Goal: Information Seeking & Learning: Learn about a topic

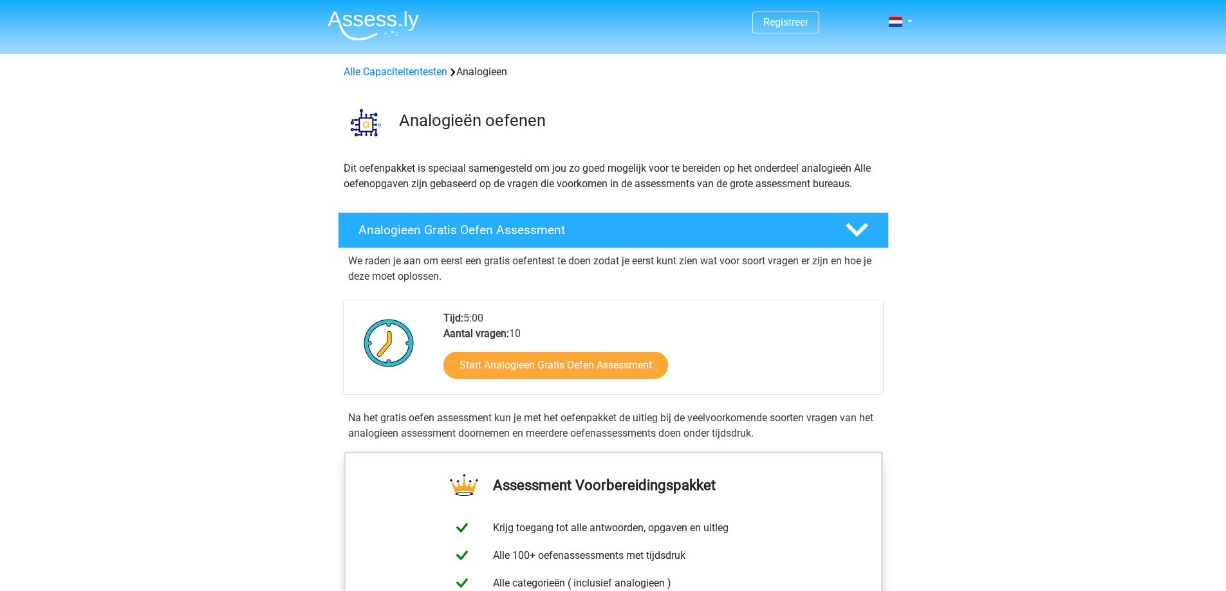
scroll to position [129, 0]
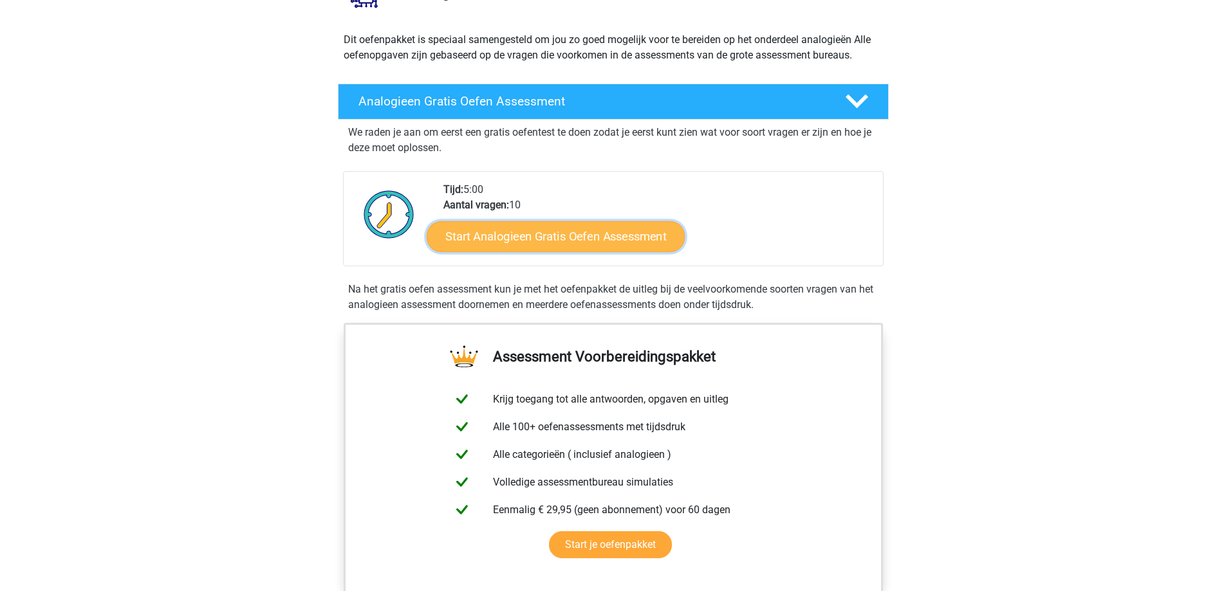
click at [576, 243] on link "Start Analogieen Gratis Oefen Assessment" at bounding box center [556, 236] width 258 height 31
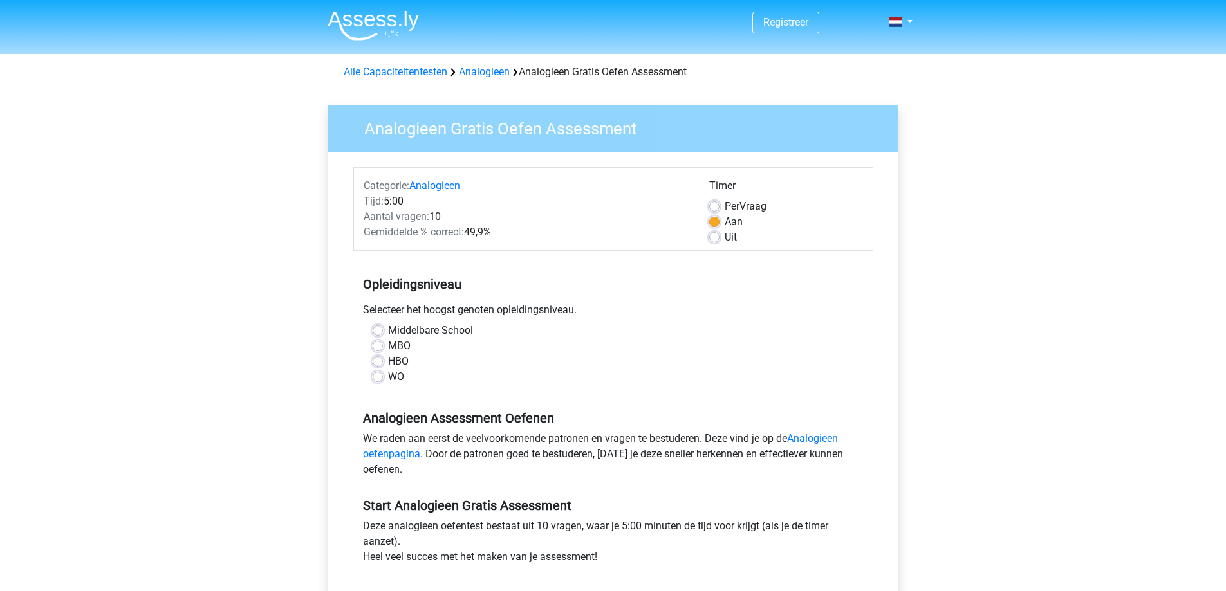
scroll to position [64, 0]
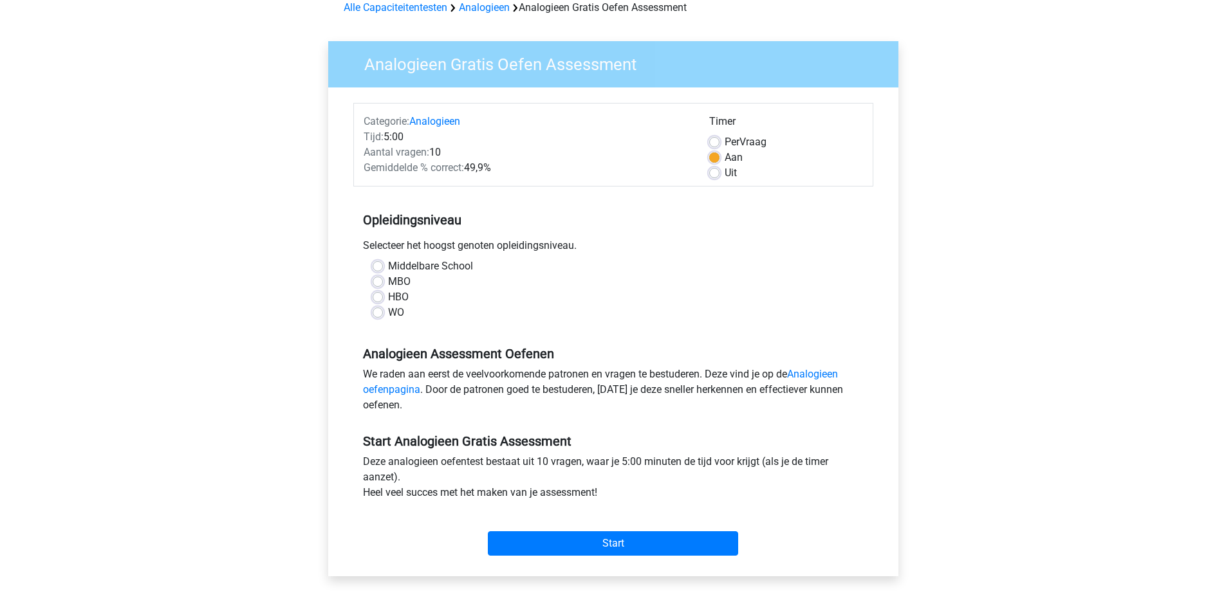
click at [388, 284] on label "MBO" at bounding box center [399, 281] width 23 height 15
click at [380, 284] on input "MBO" at bounding box center [377, 280] width 10 height 13
radio input "true"
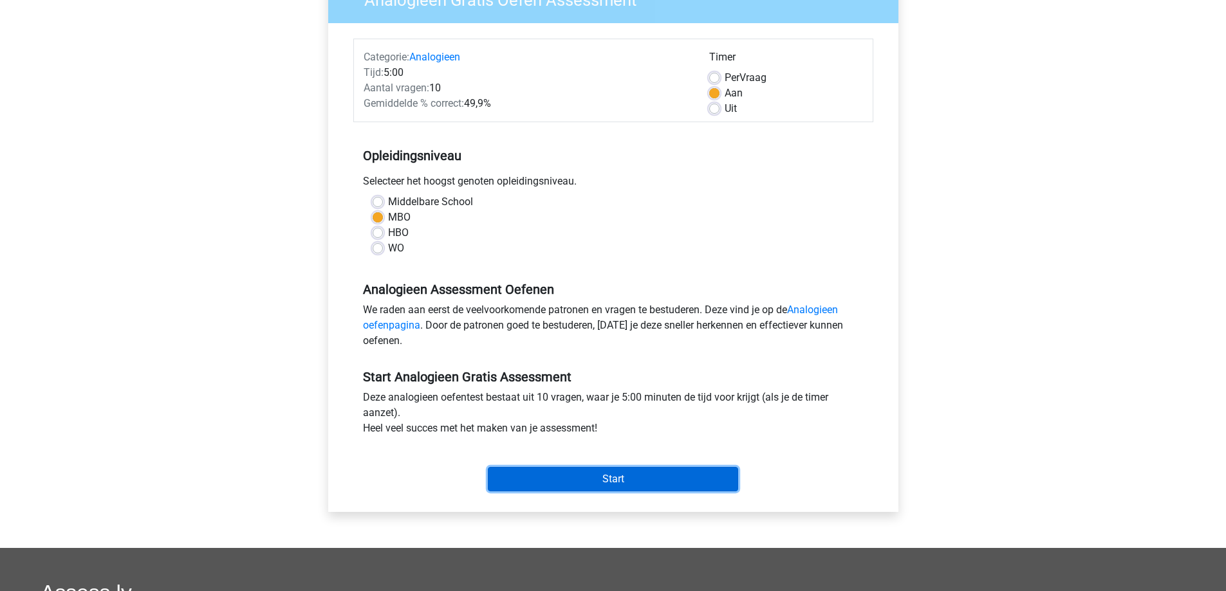
click at [625, 480] on input "Start" at bounding box center [613, 479] width 250 height 24
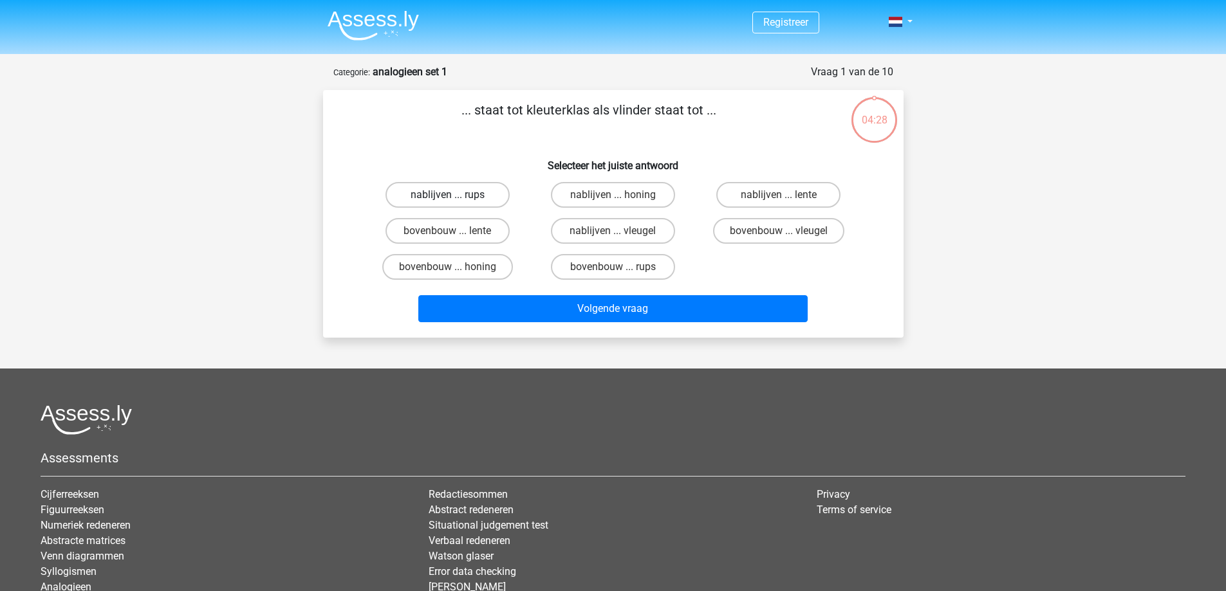
click at [463, 198] on label "nablijven ... rups" at bounding box center [447, 195] width 124 height 26
click at [455, 198] on input "nablijven ... rups" at bounding box center [451, 199] width 8 height 8
radio input "true"
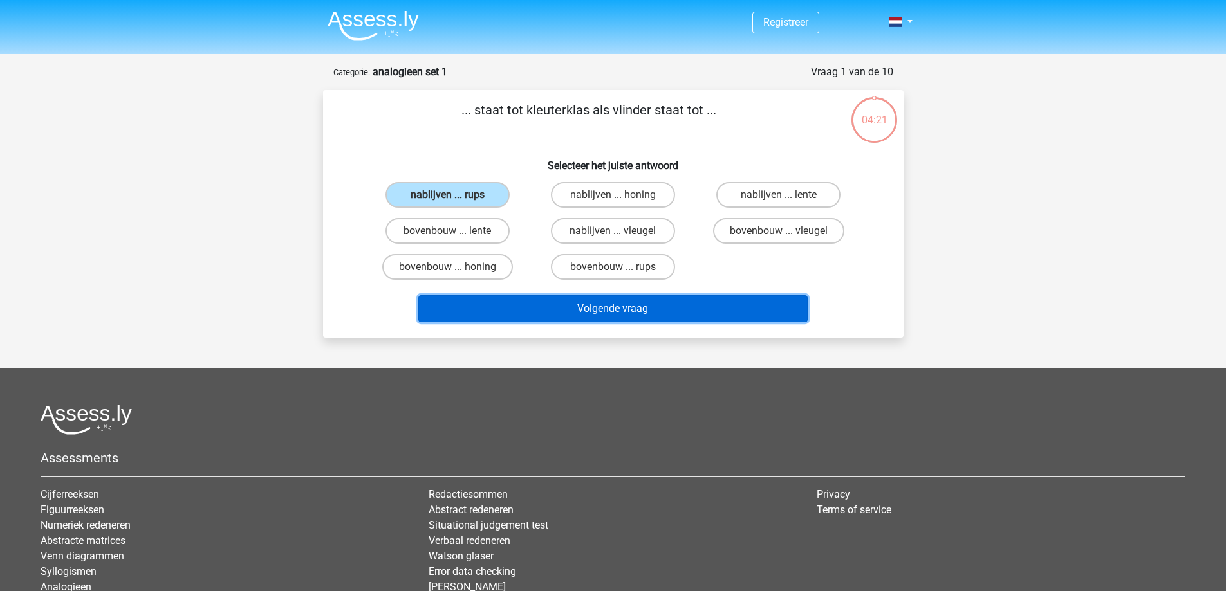
click at [625, 306] on button "Volgende vraag" at bounding box center [612, 308] width 389 height 27
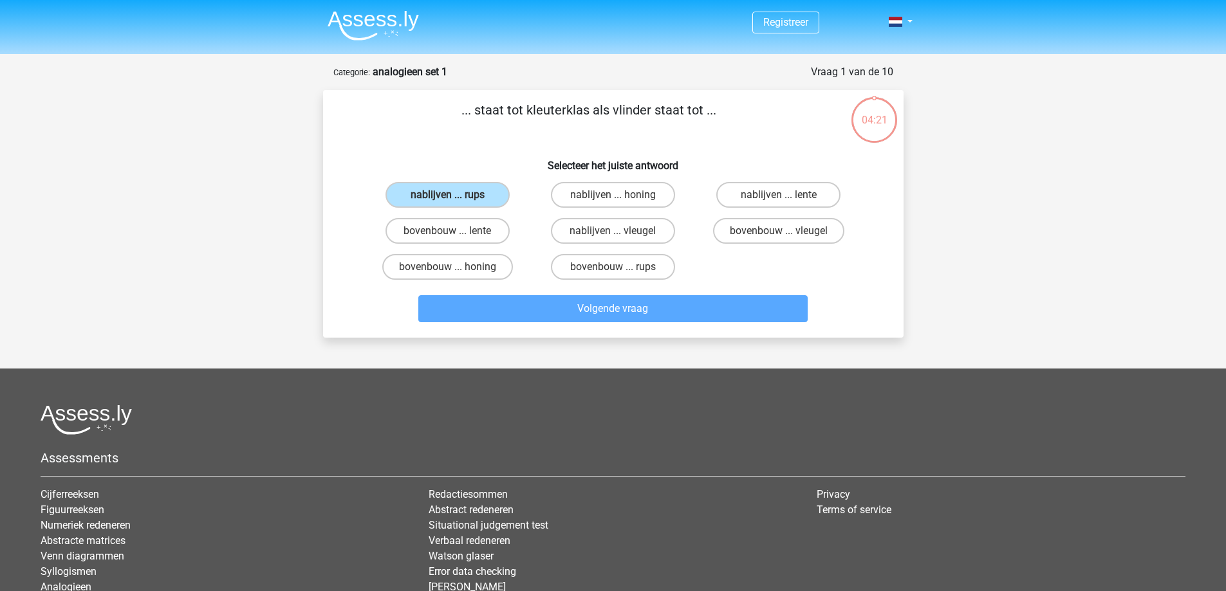
scroll to position [64, 0]
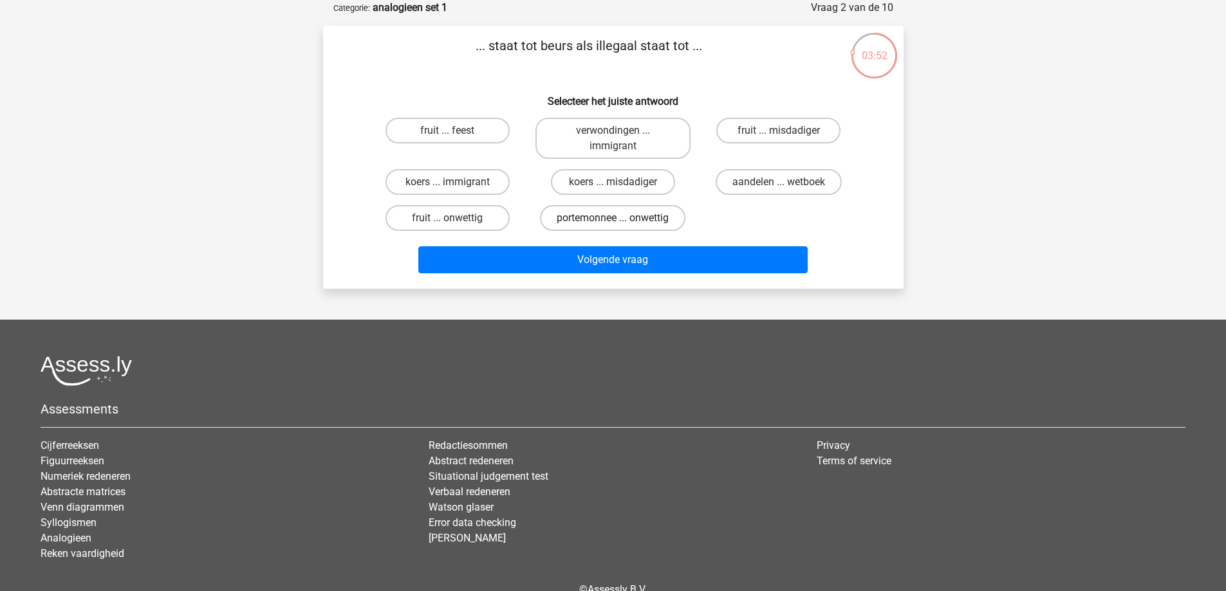
click at [598, 214] on label "portemonnee ... onwettig" at bounding box center [612, 218] width 145 height 26
click at [612, 218] on input "portemonnee ... onwettig" at bounding box center [616, 222] width 8 height 8
radio input "true"
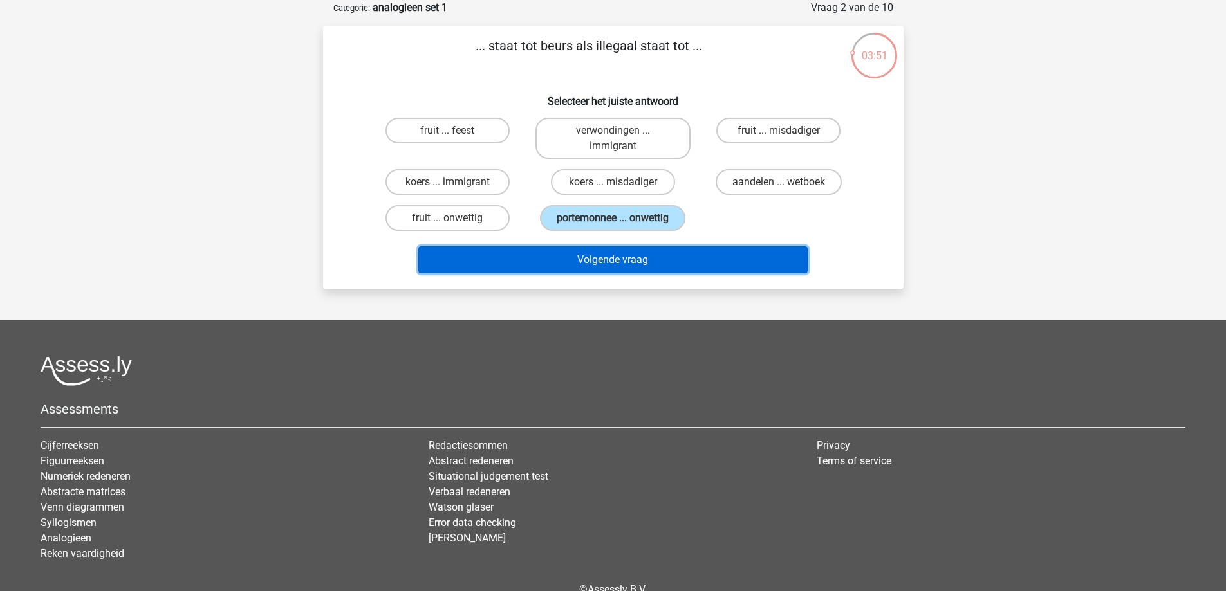
click at [611, 258] on button "Volgende vraag" at bounding box center [612, 259] width 389 height 27
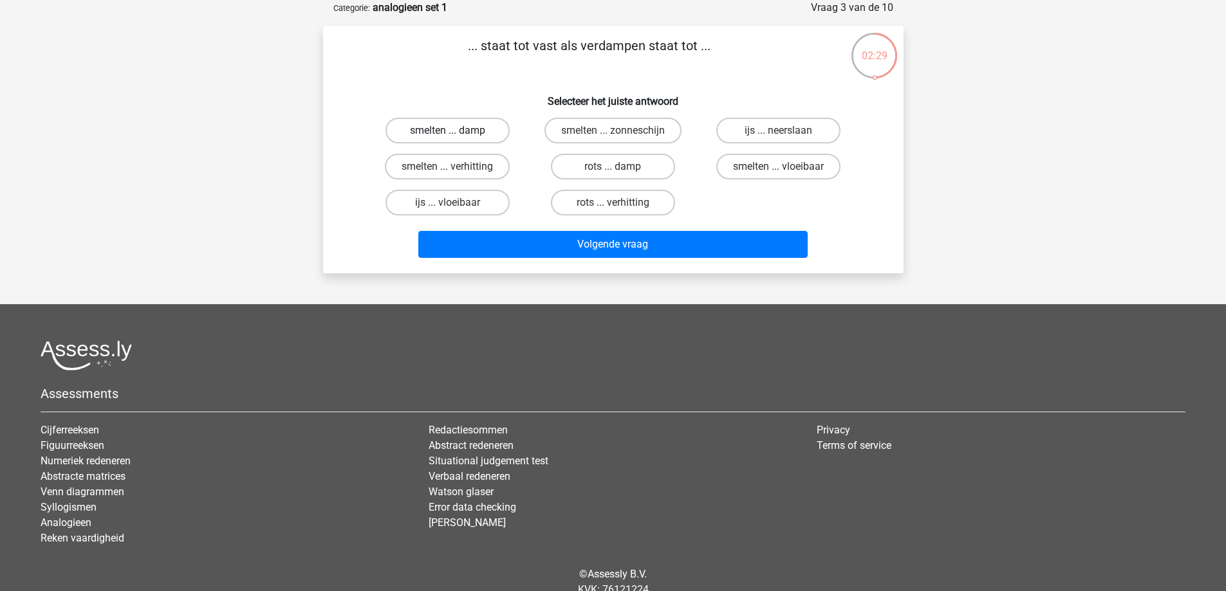
click at [450, 143] on label "smelten ... damp" at bounding box center [447, 131] width 124 height 26
click at [450, 139] on input "smelten ... damp" at bounding box center [451, 135] width 8 height 8
radio input "true"
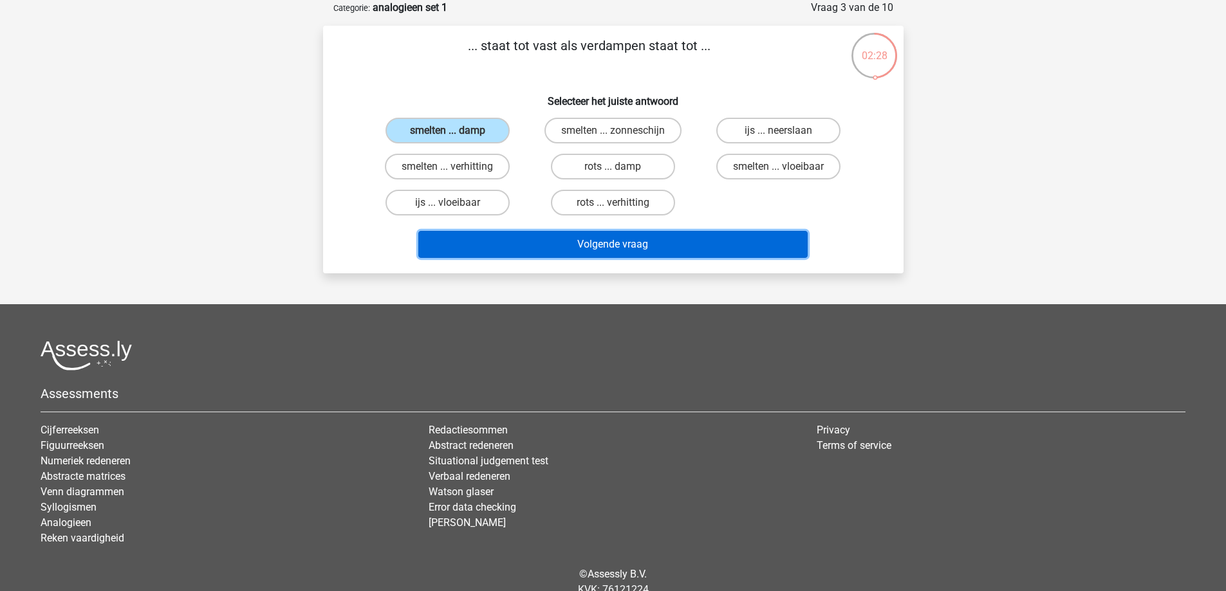
click at [672, 250] on button "Volgende vraag" at bounding box center [612, 244] width 389 height 27
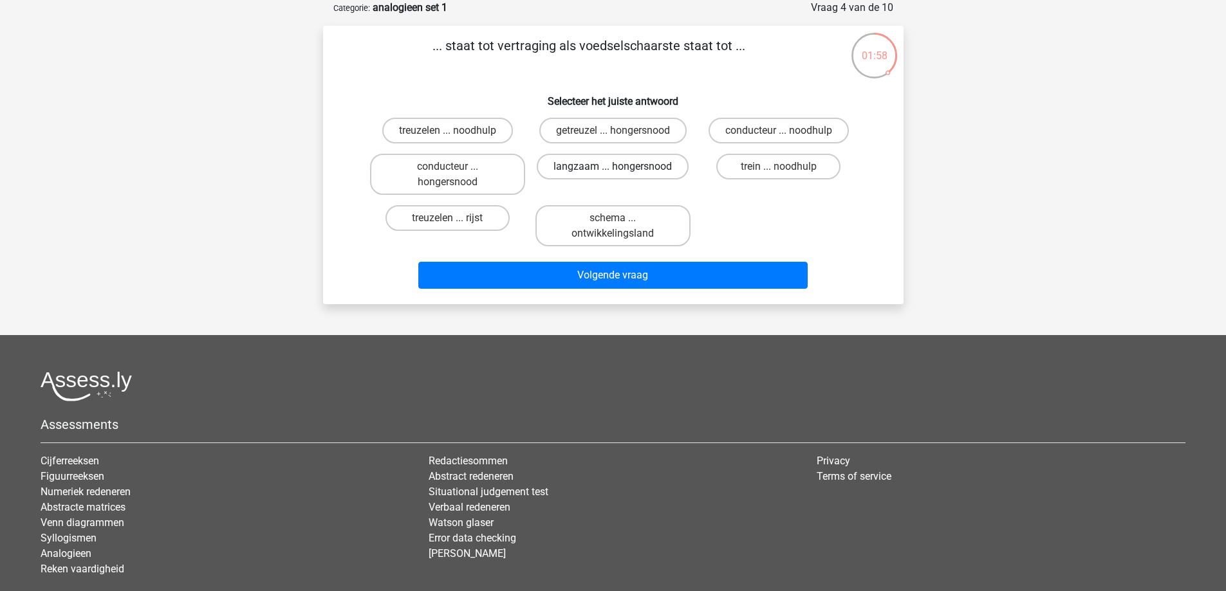
click at [608, 167] on label "langzaam ... hongersnood" at bounding box center [613, 167] width 152 height 26
click at [612, 167] on input "langzaam ... hongersnood" at bounding box center [616, 171] width 8 height 8
radio input "true"
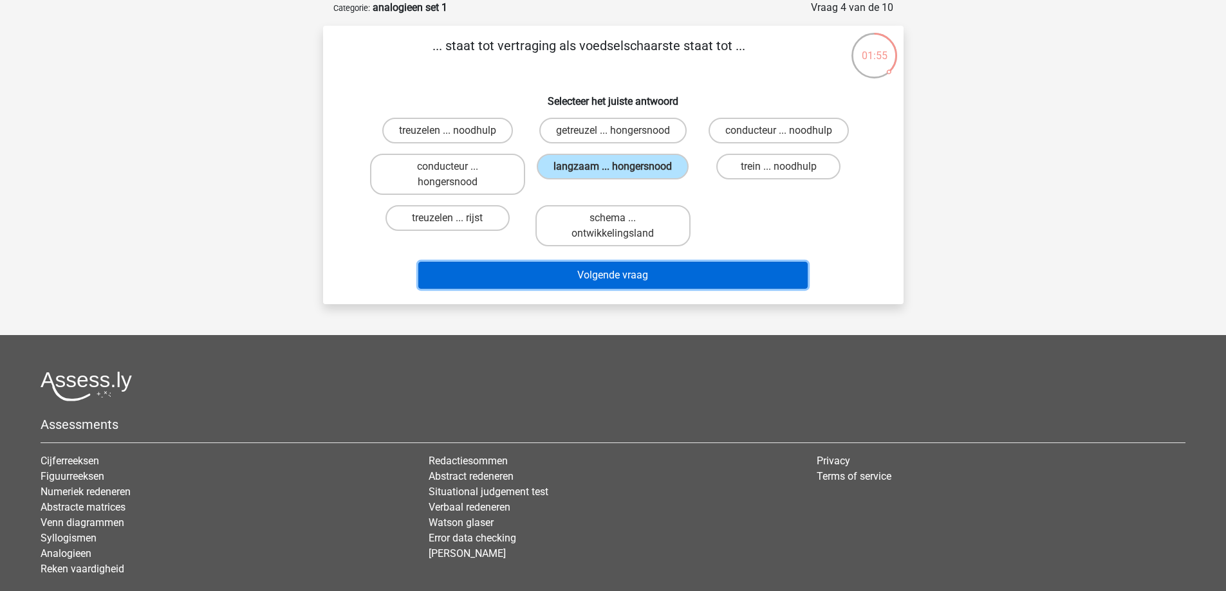
click at [650, 278] on button "Volgende vraag" at bounding box center [612, 275] width 389 height 27
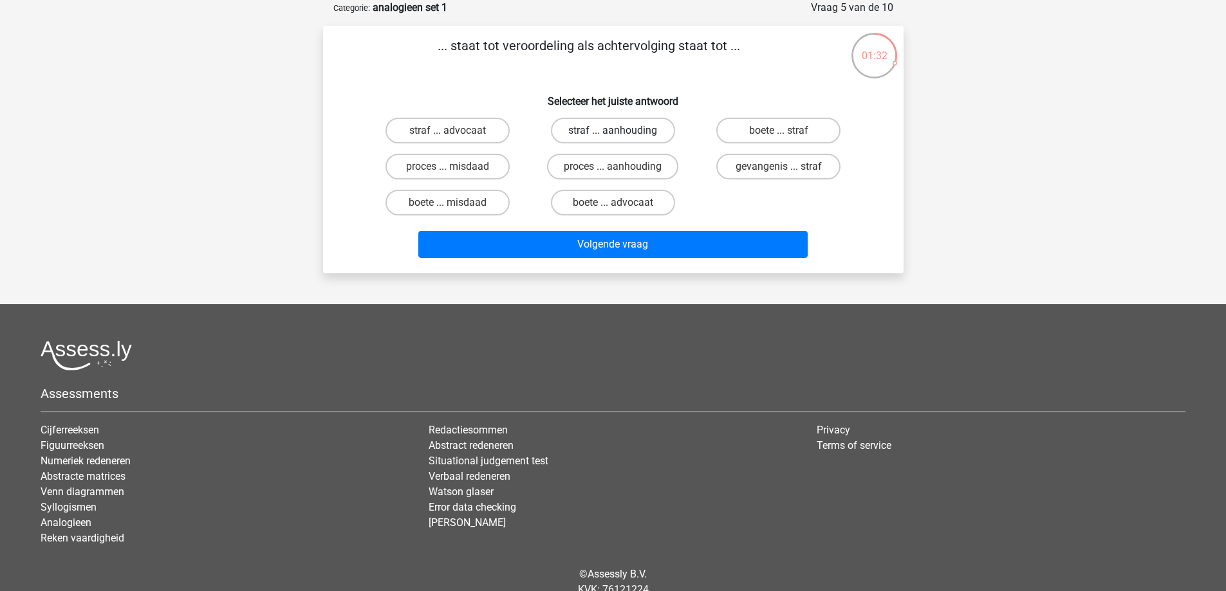
click at [595, 133] on label "straf ... aanhouding" at bounding box center [613, 131] width 124 height 26
click at [612, 133] on input "straf ... aanhouding" at bounding box center [616, 135] width 8 height 8
radio input "true"
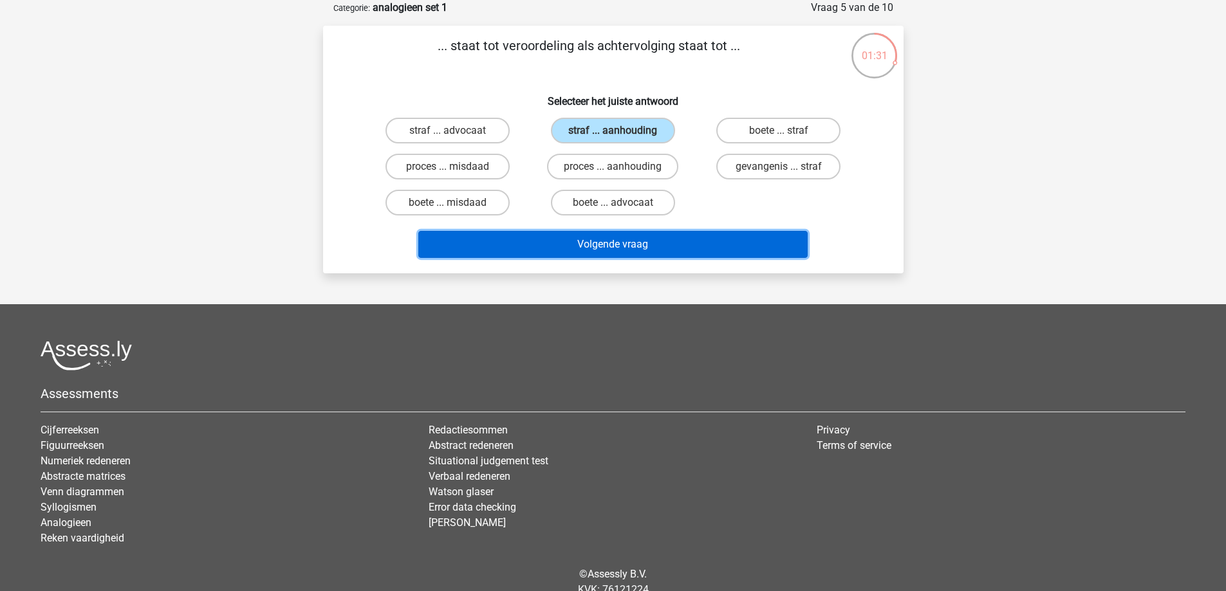
click at [632, 248] on button "Volgende vraag" at bounding box center [612, 244] width 389 height 27
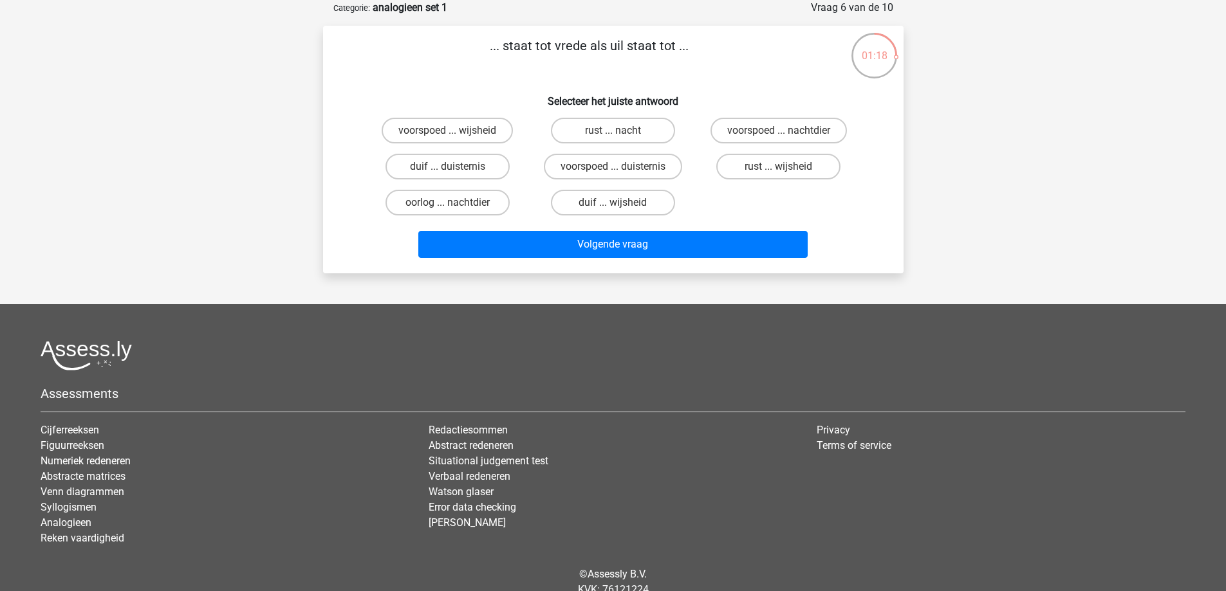
click at [453, 205] on input "oorlog ... nachtdier" at bounding box center [451, 207] width 8 height 8
radio input "true"
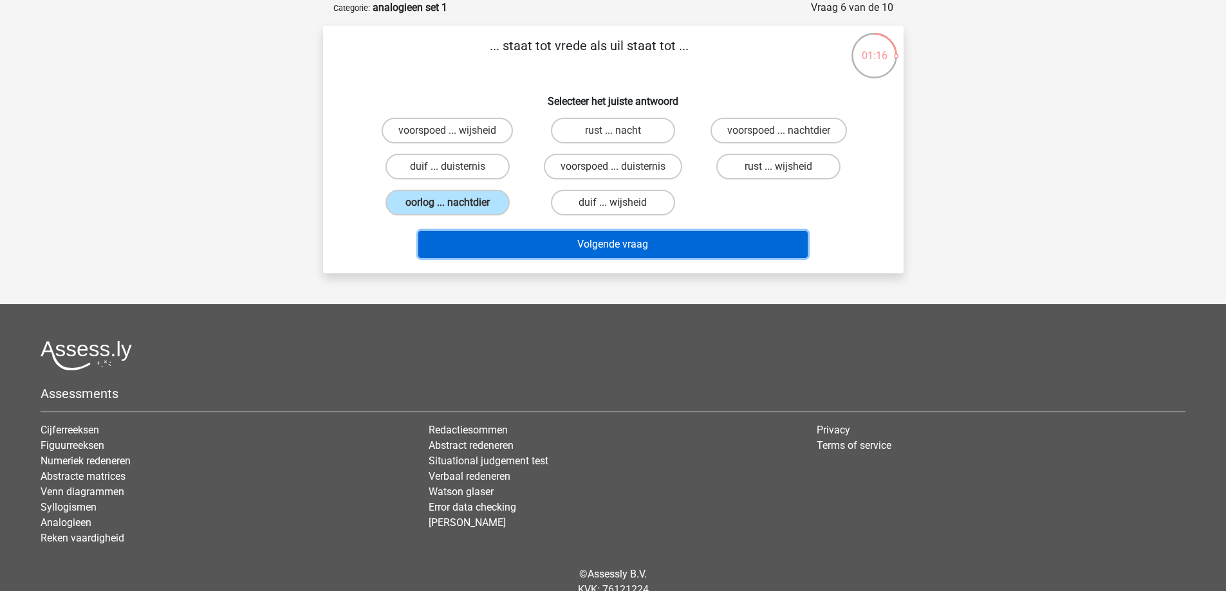
click at [663, 247] on button "Volgende vraag" at bounding box center [612, 244] width 389 height 27
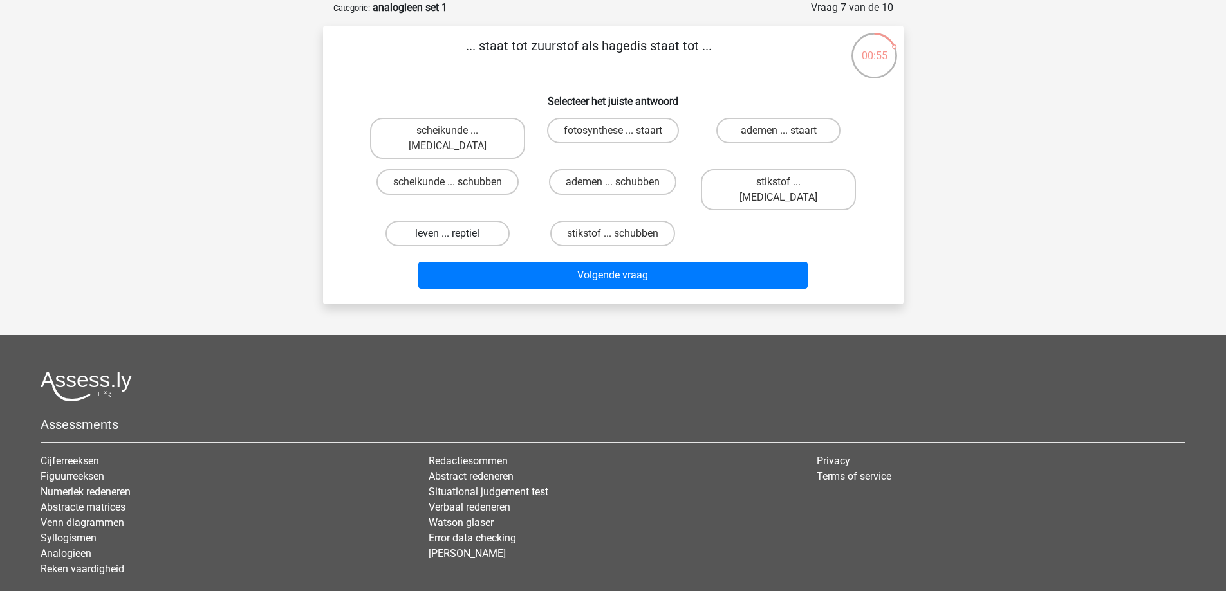
click at [442, 221] on label "leven ... reptiel" at bounding box center [447, 234] width 124 height 26
click at [447, 234] on input "leven ... reptiel" at bounding box center [451, 238] width 8 height 8
radio input "true"
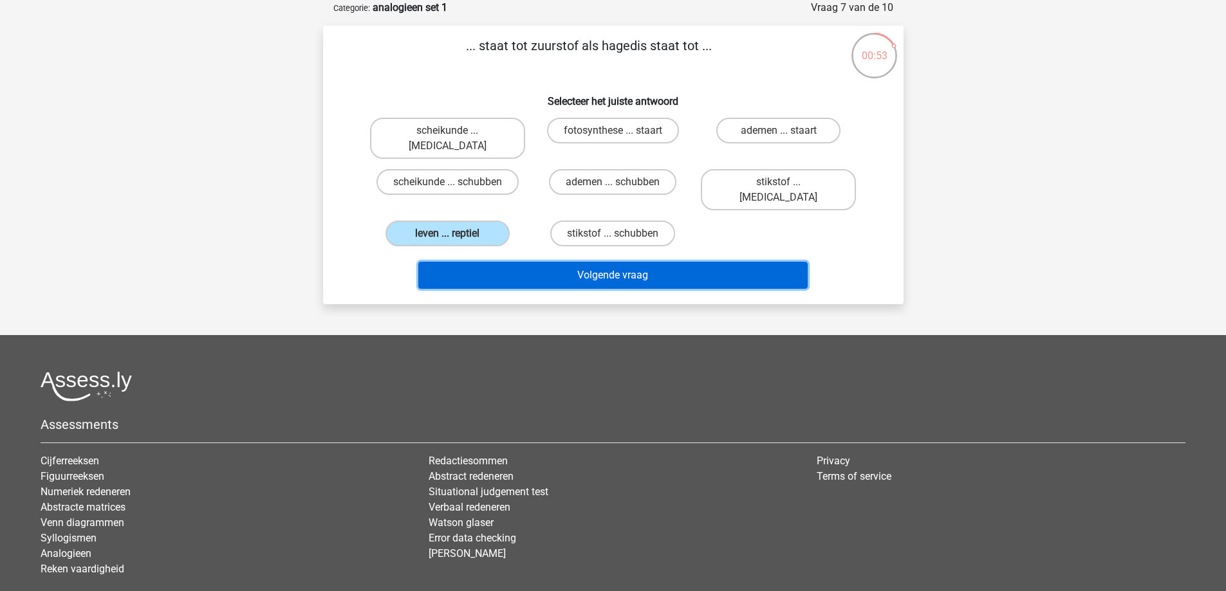
click at [639, 262] on button "Volgende vraag" at bounding box center [612, 275] width 389 height 27
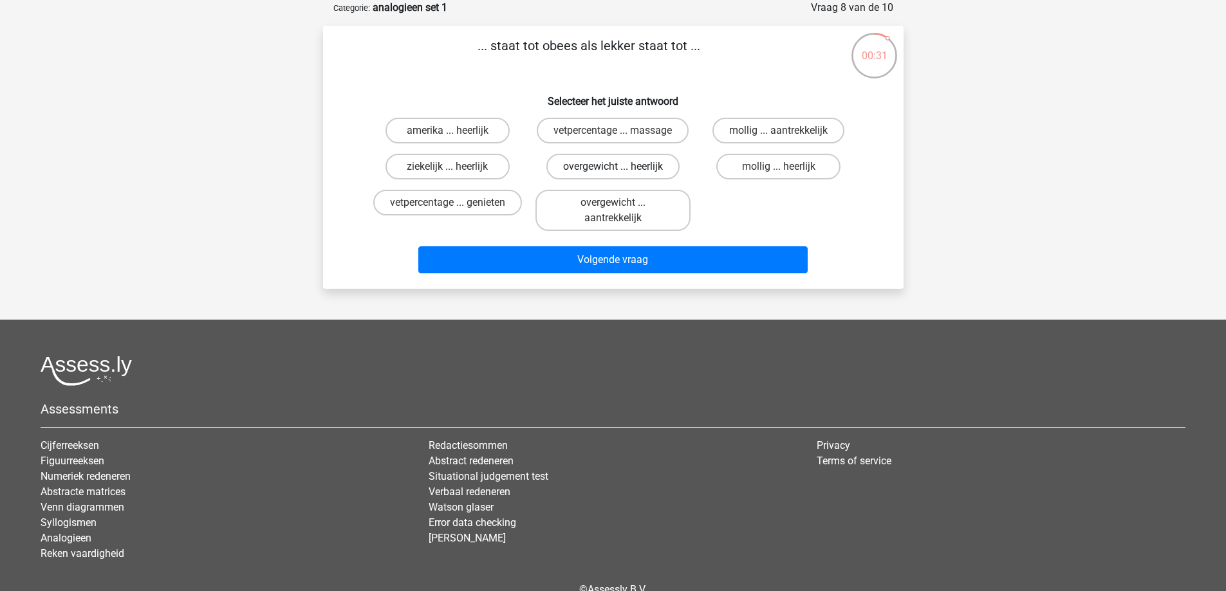
click at [614, 165] on label "overgewicht ... heerlijk" at bounding box center [612, 167] width 133 height 26
click at [614, 167] on input "overgewicht ... heerlijk" at bounding box center [616, 171] width 8 height 8
radio input "true"
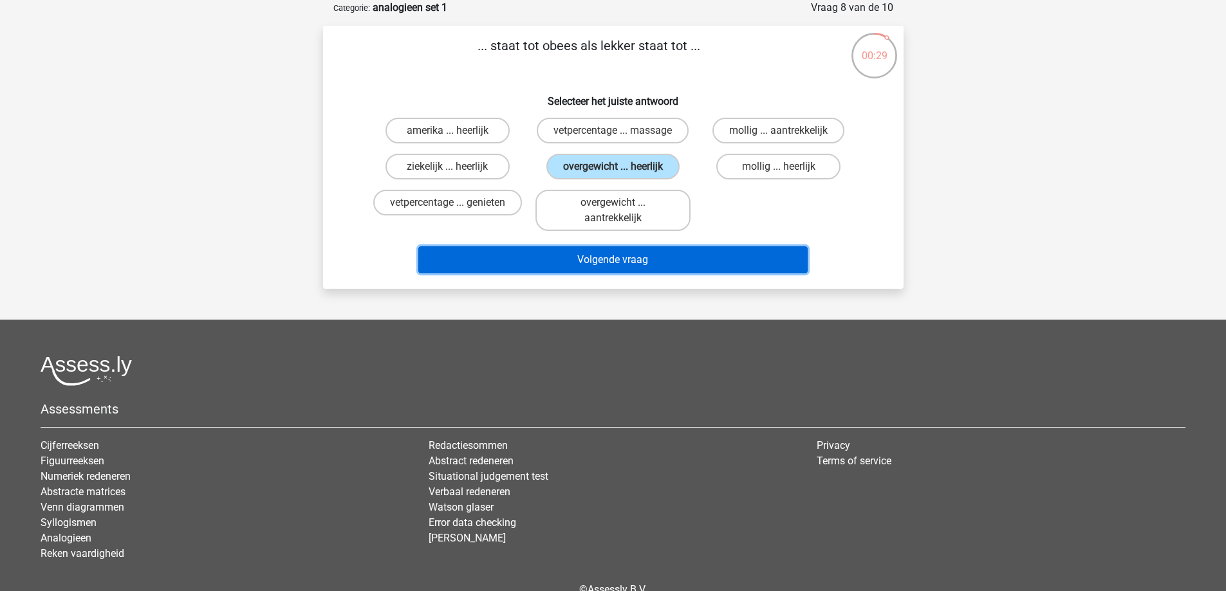
click at [651, 255] on button "Volgende vraag" at bounding box center [612, 259] width 389 height 27
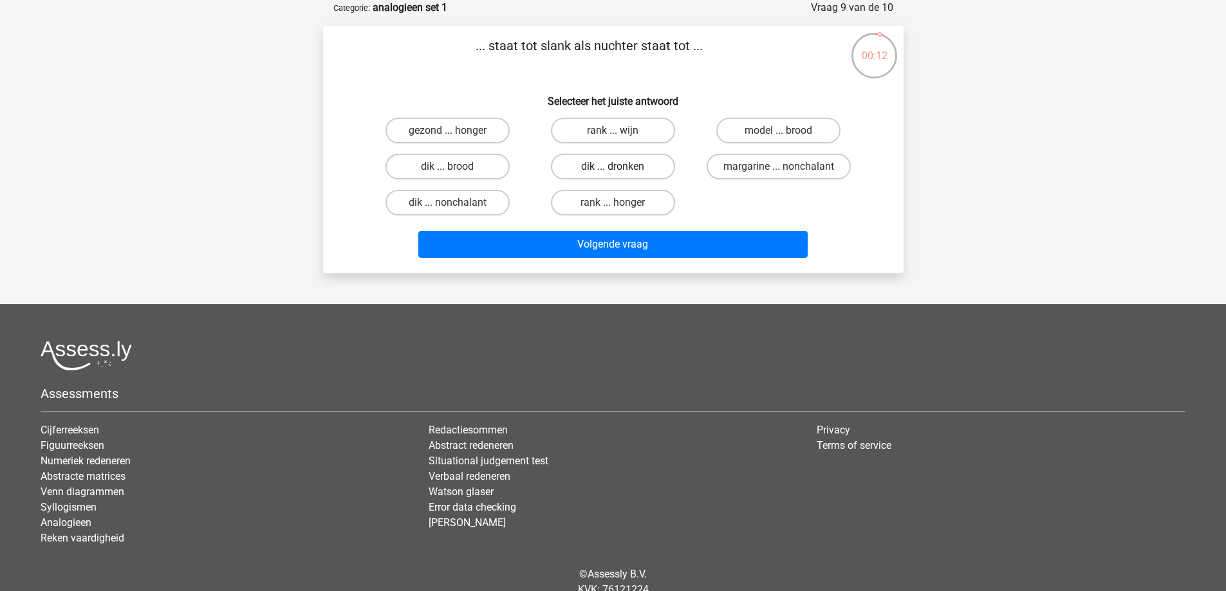
click at [620, 165] on label "dik ... dronken" at bounding box center [613, 167] width 124 height 26
click at [620, 167] on input "dik ... dronken" at bounding box center [616, 171] width 8 height 8
radio input "true"
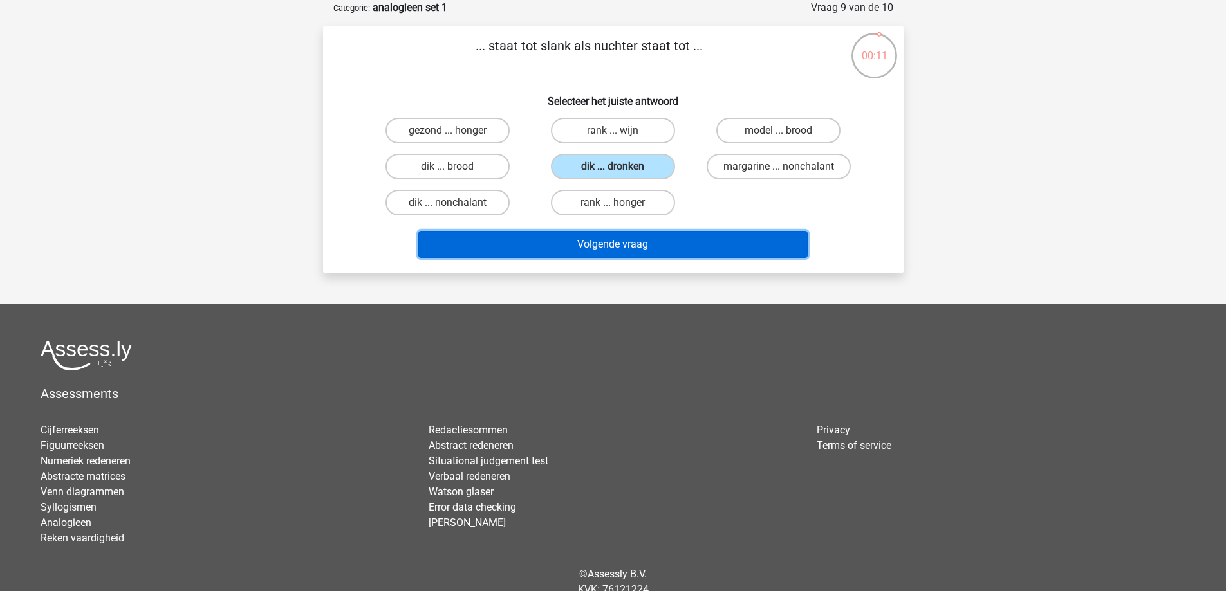
click at [641, 246] on button "Volgende vraag" at bounding box center [612, 244] width 389 height 27
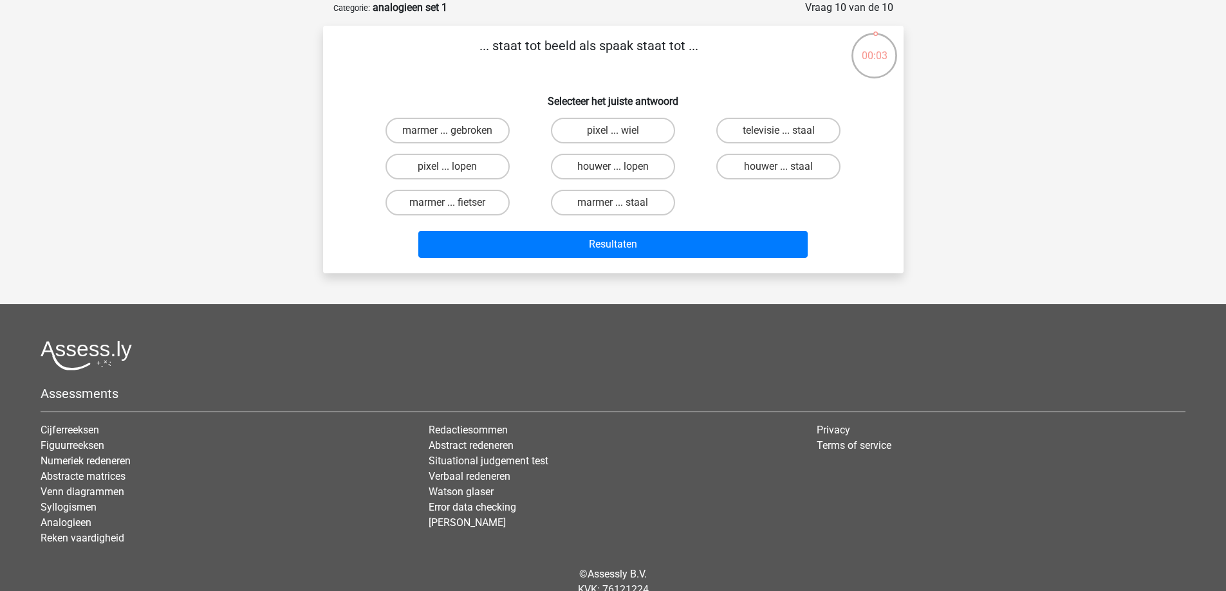
click at [451, 203] on input "marmer ... fietser" at bounding box center [451, 207] width 8 height 8
radio input "true"
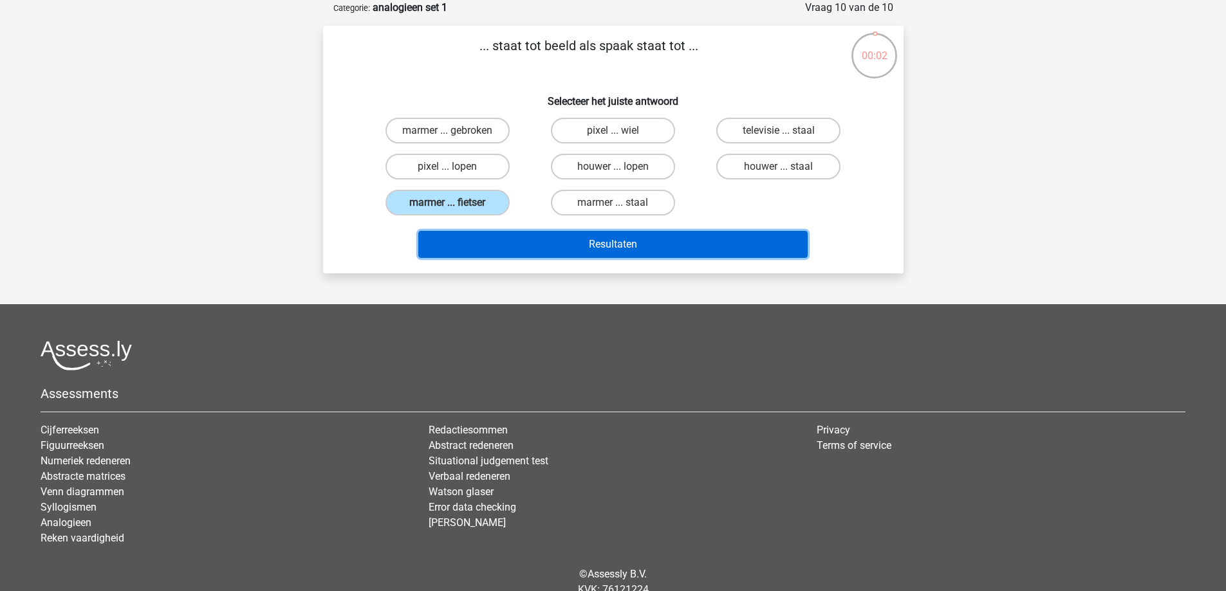
click at [632, 241] on button "Resultaten" at bounding box center [612, 244] width 389 height 27
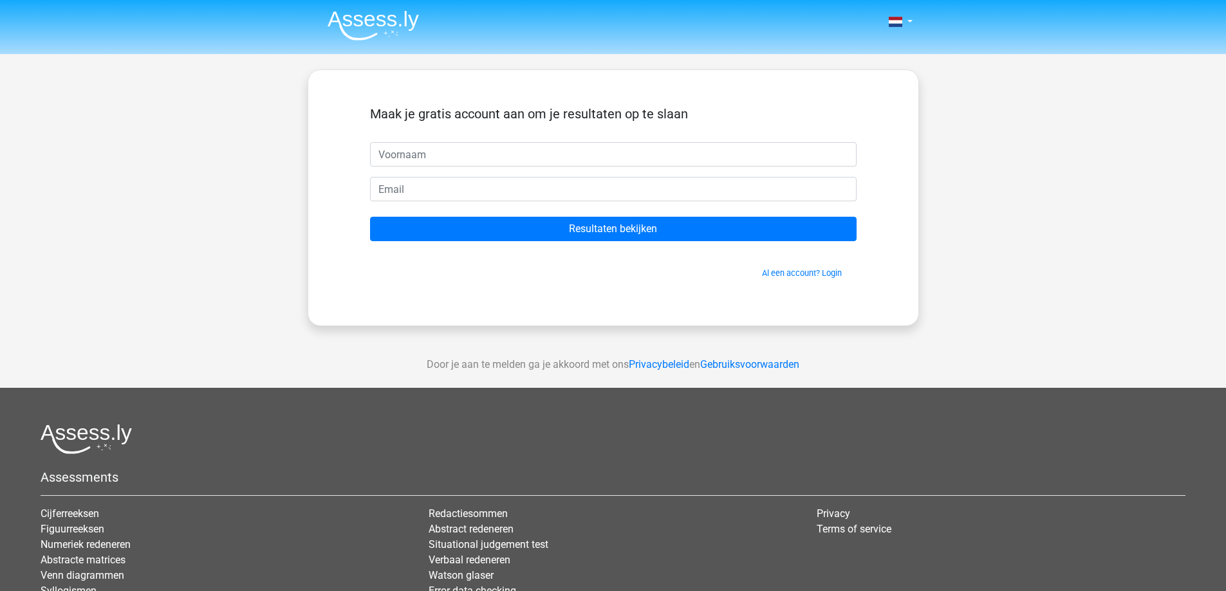
click at [488, 162] on input "text" at bounding box center [613, 154] width 486 height 24
type input "m"
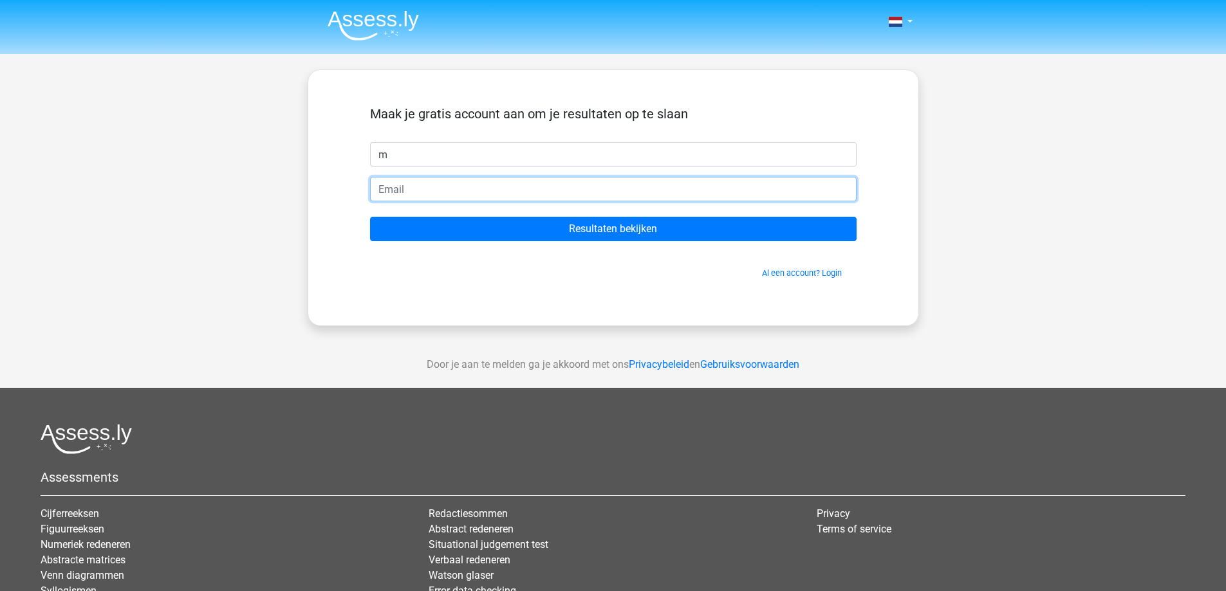
click at [489, 191] on input "email" at bounding box center [613, 189] width 486 height 24
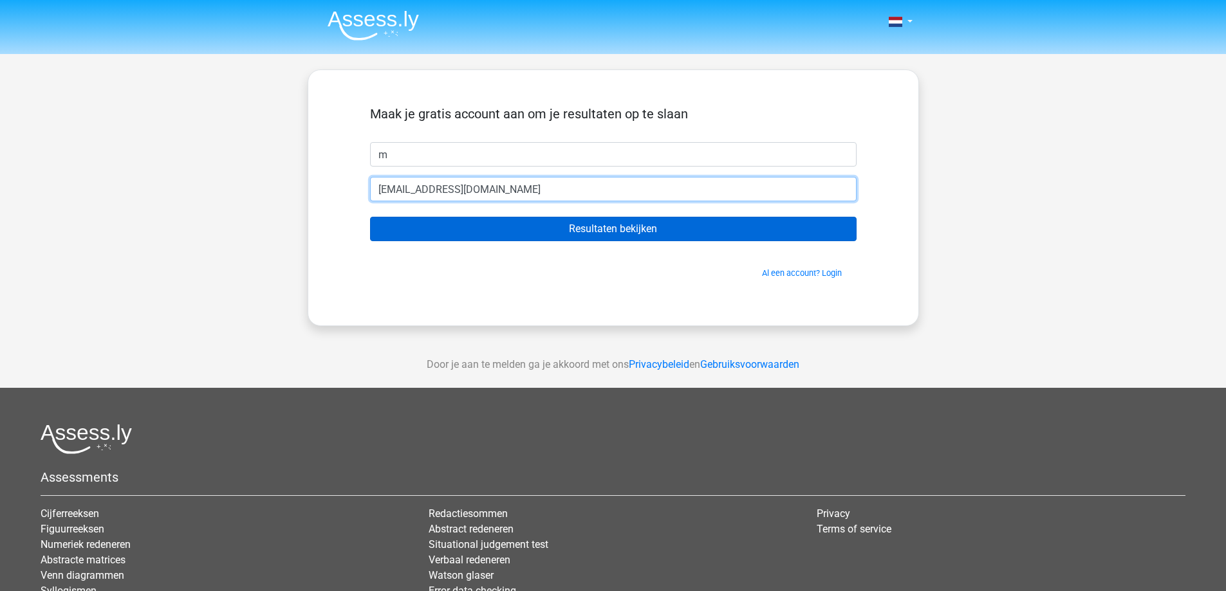
type input "[EMAIL_ADDRESS][DOMAIN_NAME]"
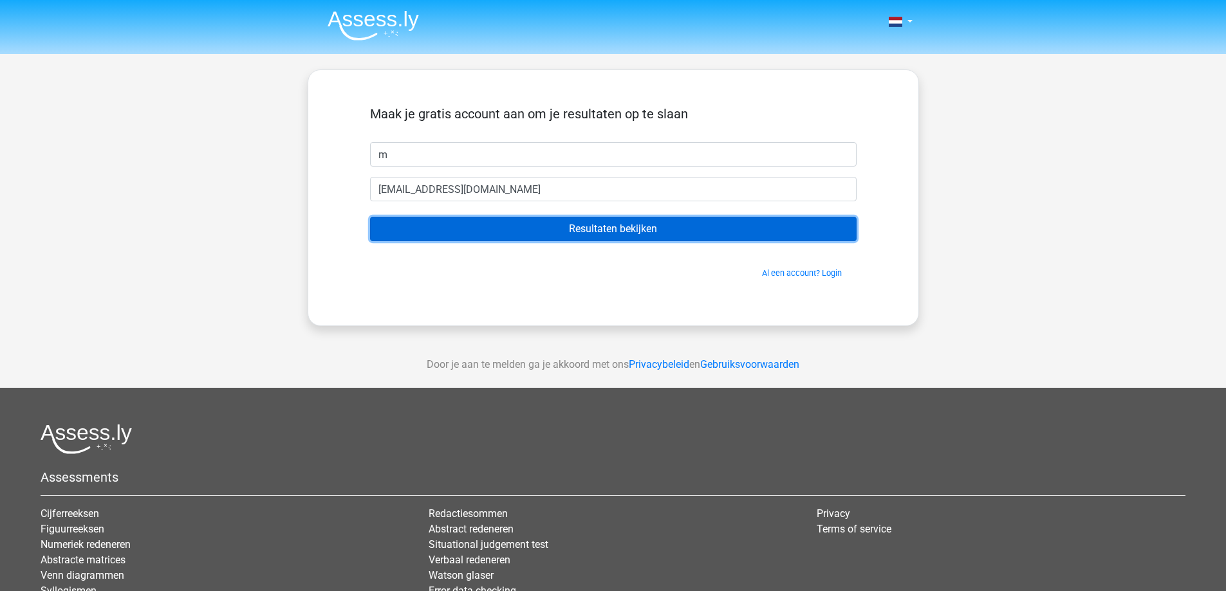
click at [583, 227] on input "Resultaten bekijken" at bounding box center [613, 229] width 486 height 24
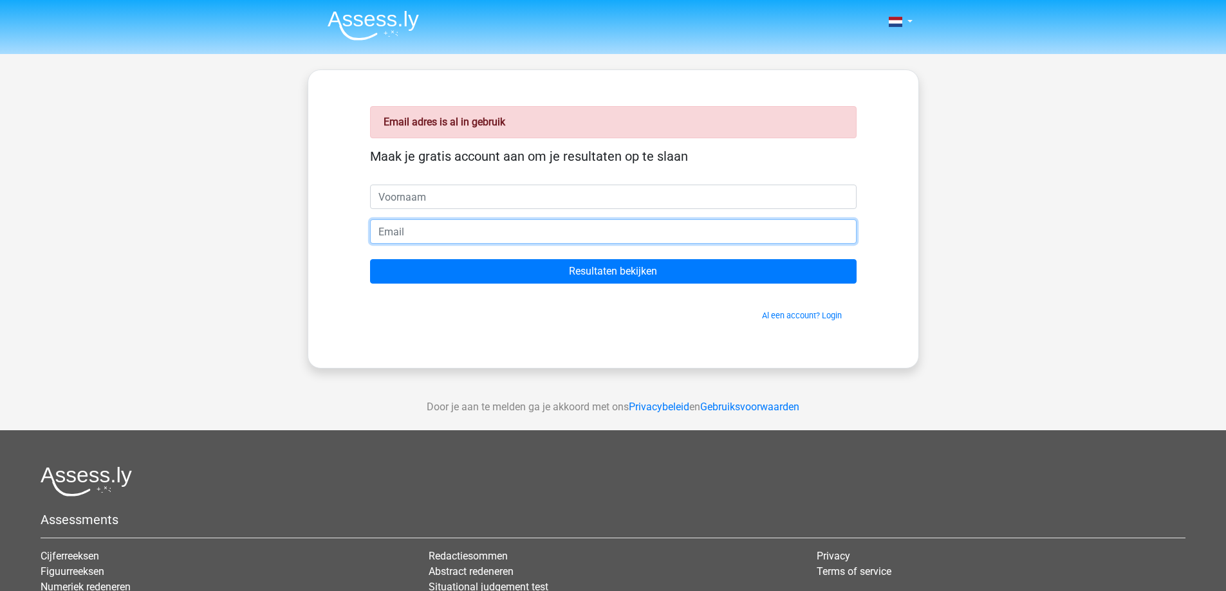
click at [409, 229] on input "email" at bounding box center [613, 231] width 486 height 24
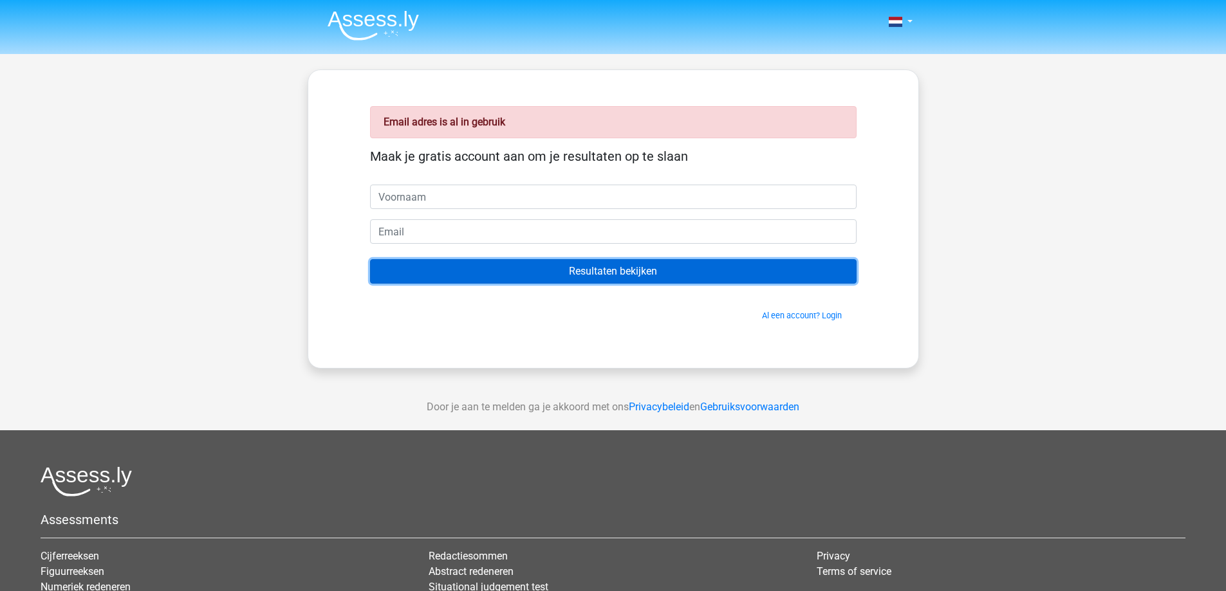
click at [591, 271] on input "Resultaten bekijken" at bounding box center [613, 271] width 486 height 24
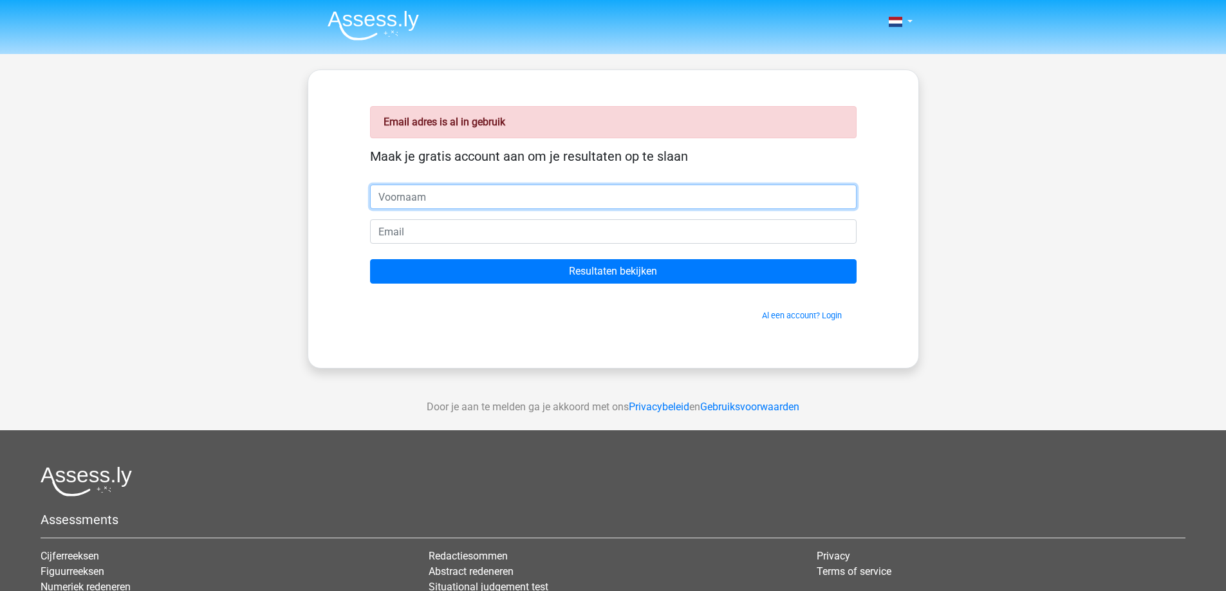
click at [459, 199] on input "text" at bounding box center [613, 197] width 486 height 24
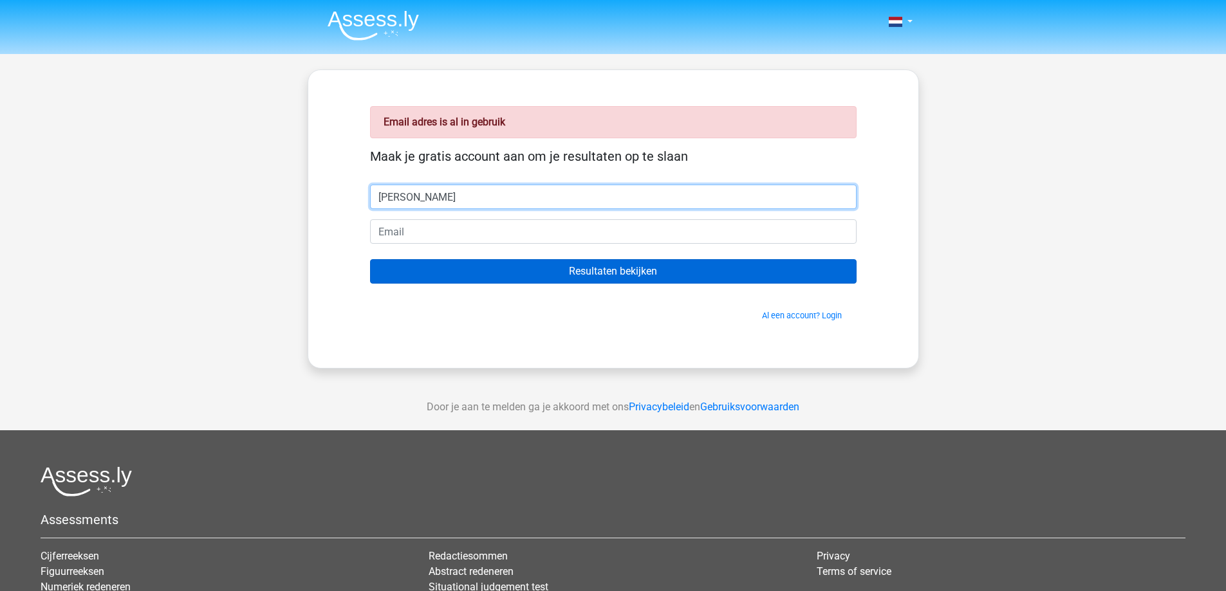
type input "marian"
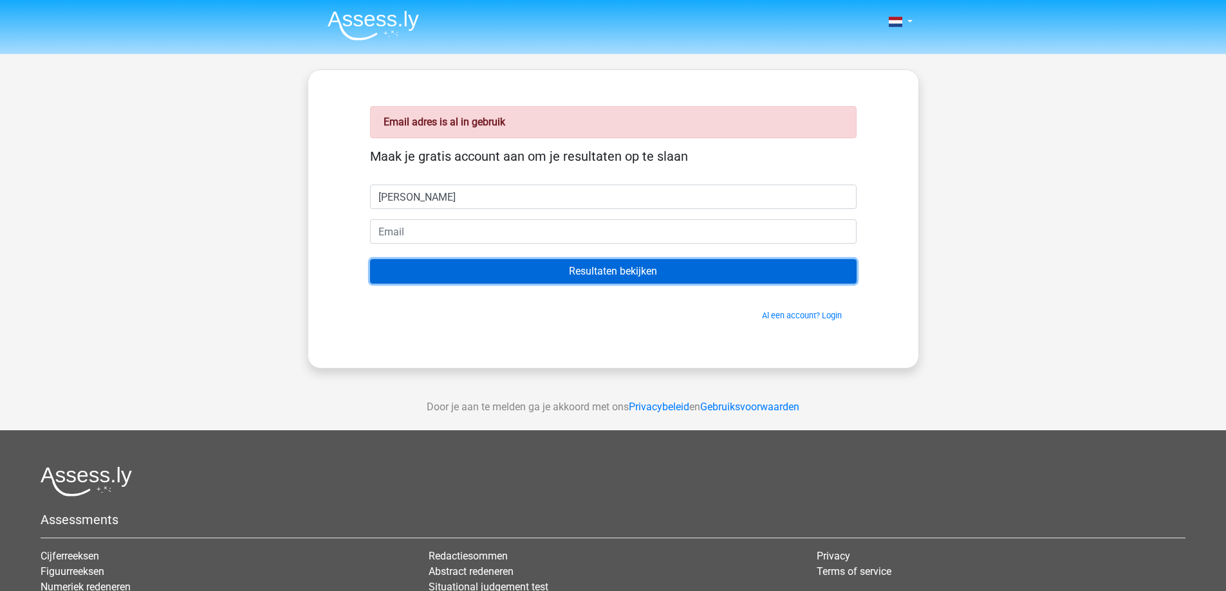
click at [630, 277] on input "Resultaten bekijken" at bounding box center [613, 271] width 486 height 24
drag, startPoint x: 577, startPoint y: 270, endPoint x: 567, endPoint y: 270, distance: 10.3
click at [573, 270] on input "Resultaten bekijken" at bounding box center [613, 271] width 486 height 24
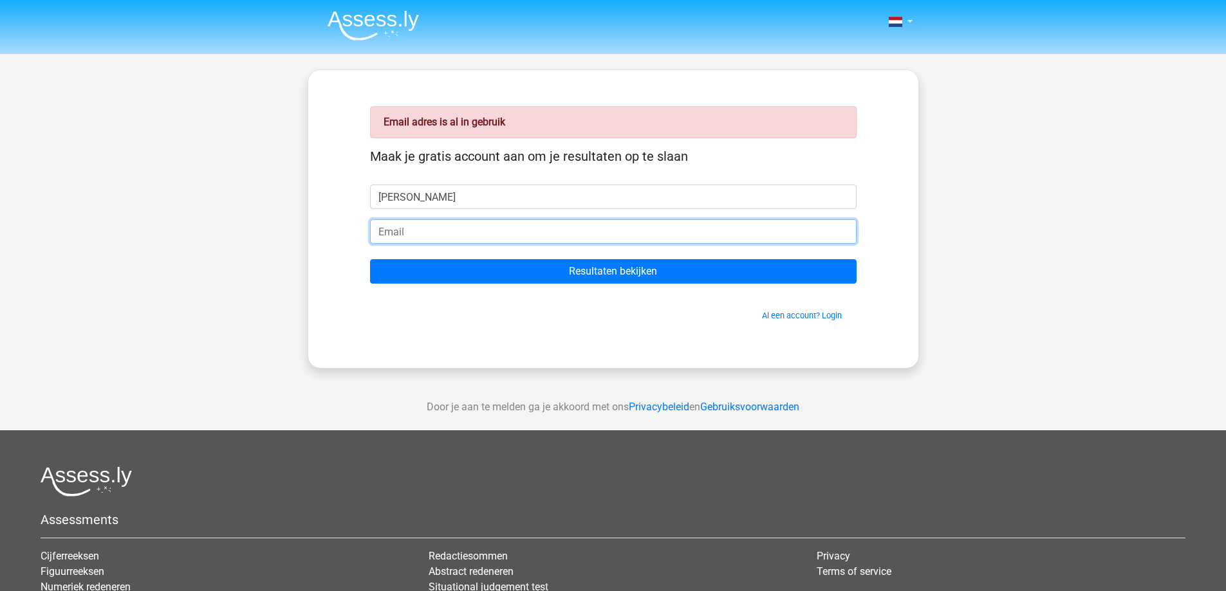
click at [433, 228] on input "email" at bounding box center [613, 231] width 486 height 24
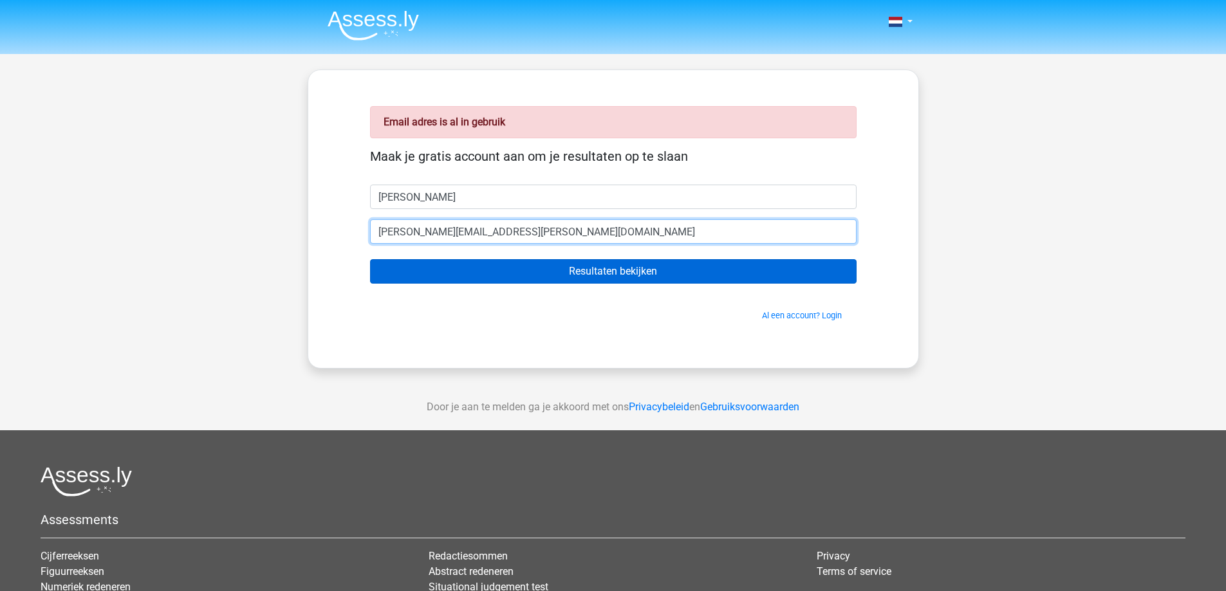
type input "[EMAIL_ADDRESS][DOMAIN_NAME]"
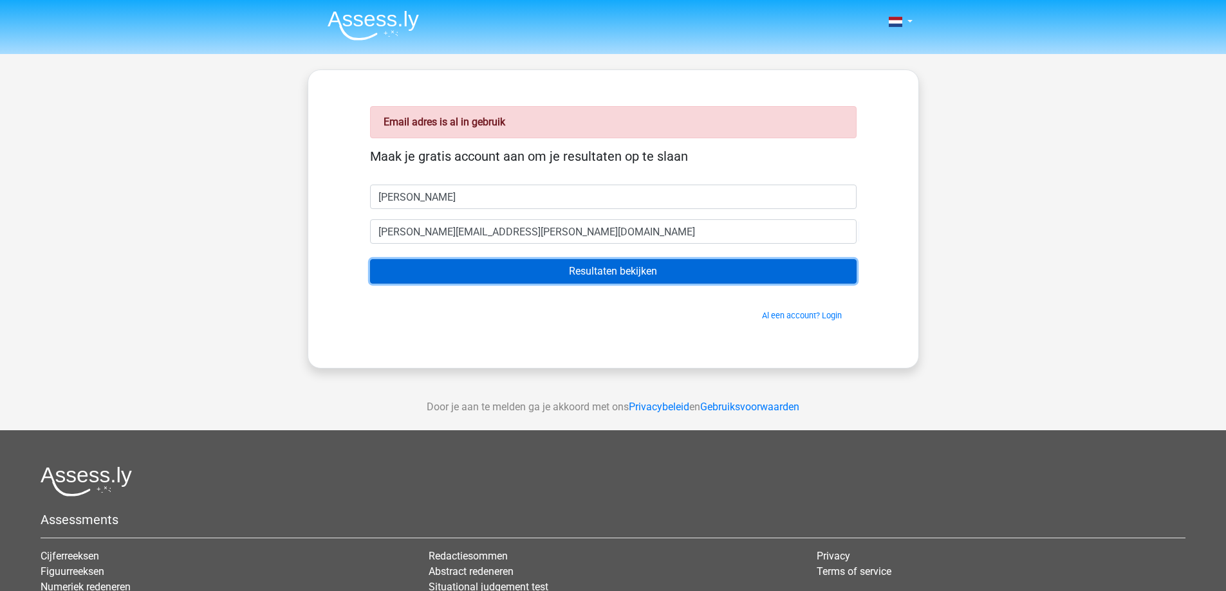
click at [627, 274] on input "Resultaten bekijken" at bounding box center [613, 271] width 486 height 24
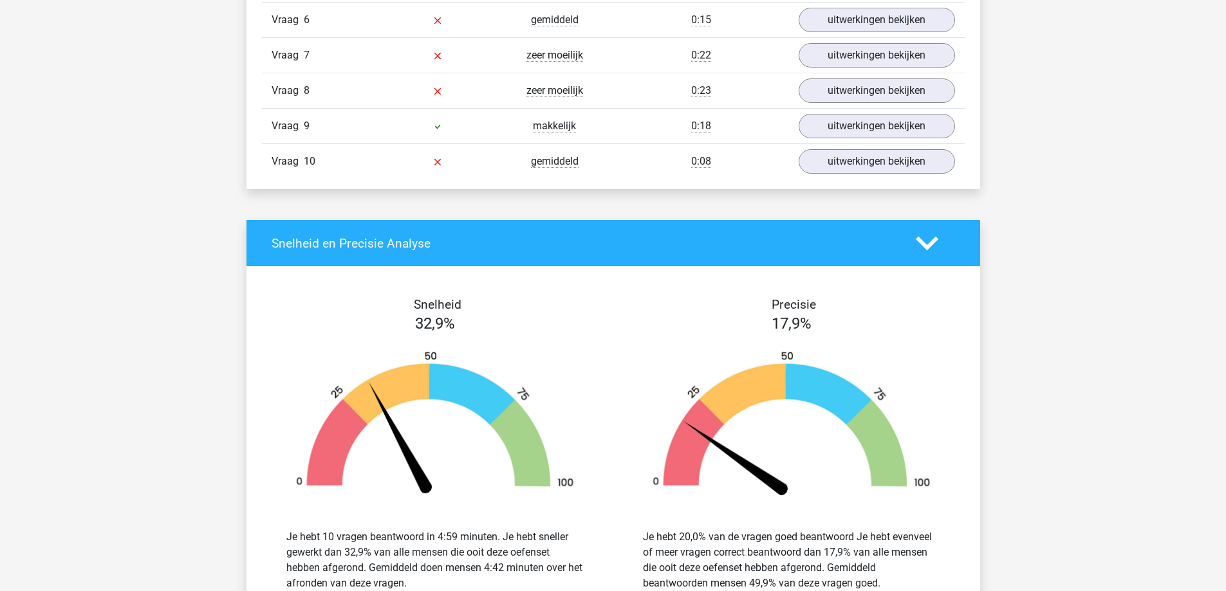
scroll to position [1029, 0]
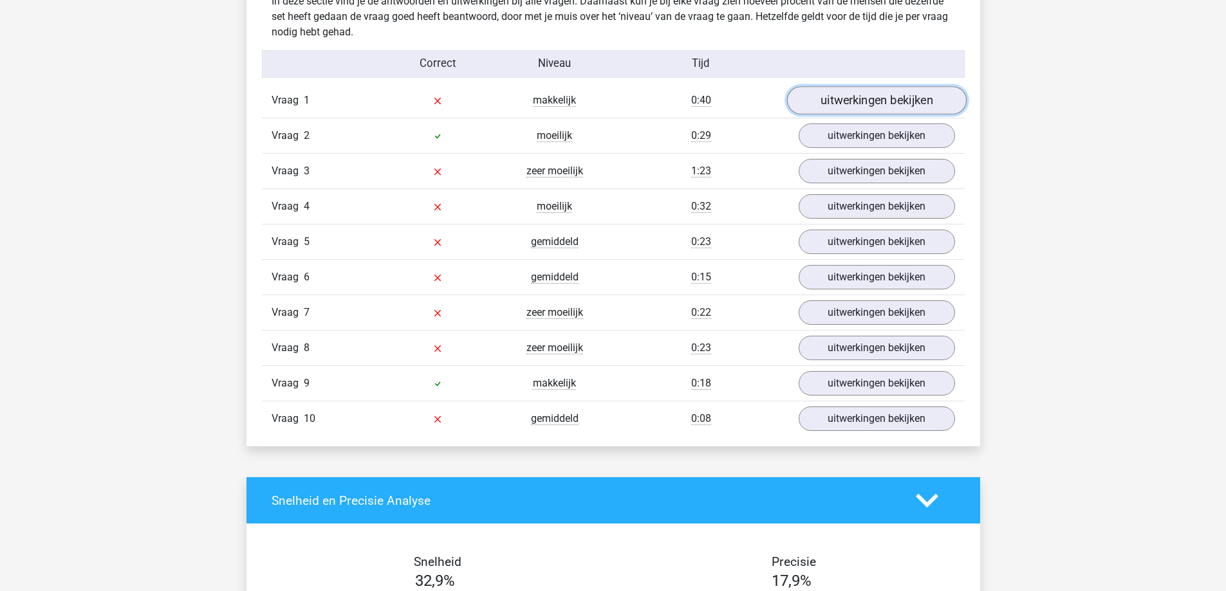
click at [882, 106] on link "uitwerkingen bekijken" at bounding box center [875, 101] width 179 height 28
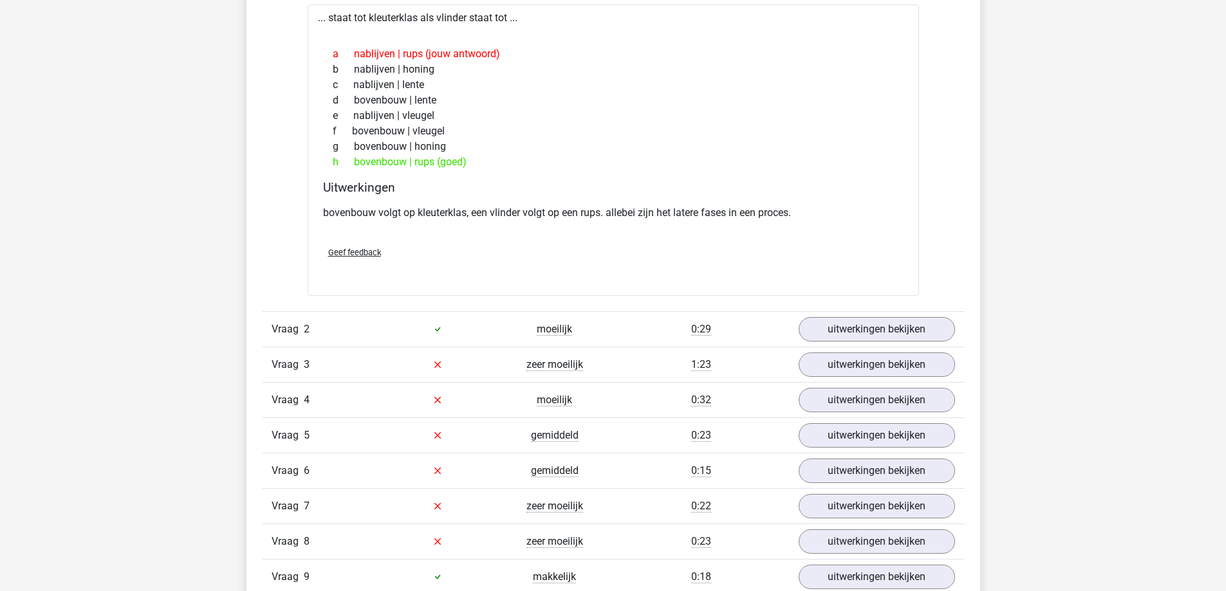
scroll to position [1287, 0]
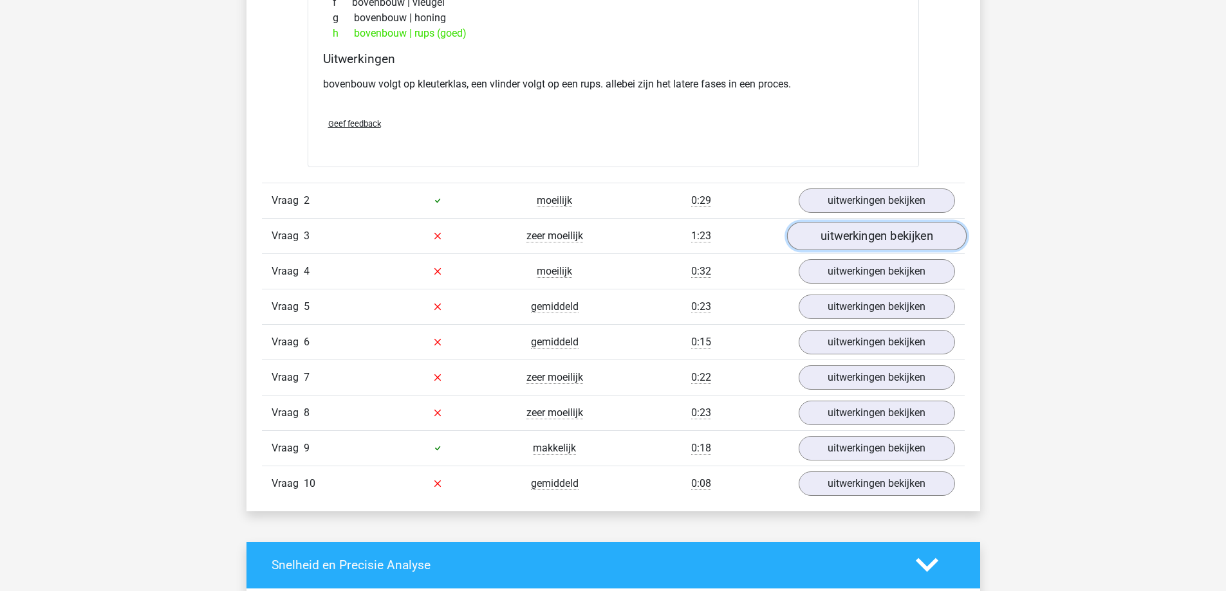
click at [839, 235] on link "uitwerkingen bekijken" at bounding box center [875, 236] width 179 height 28
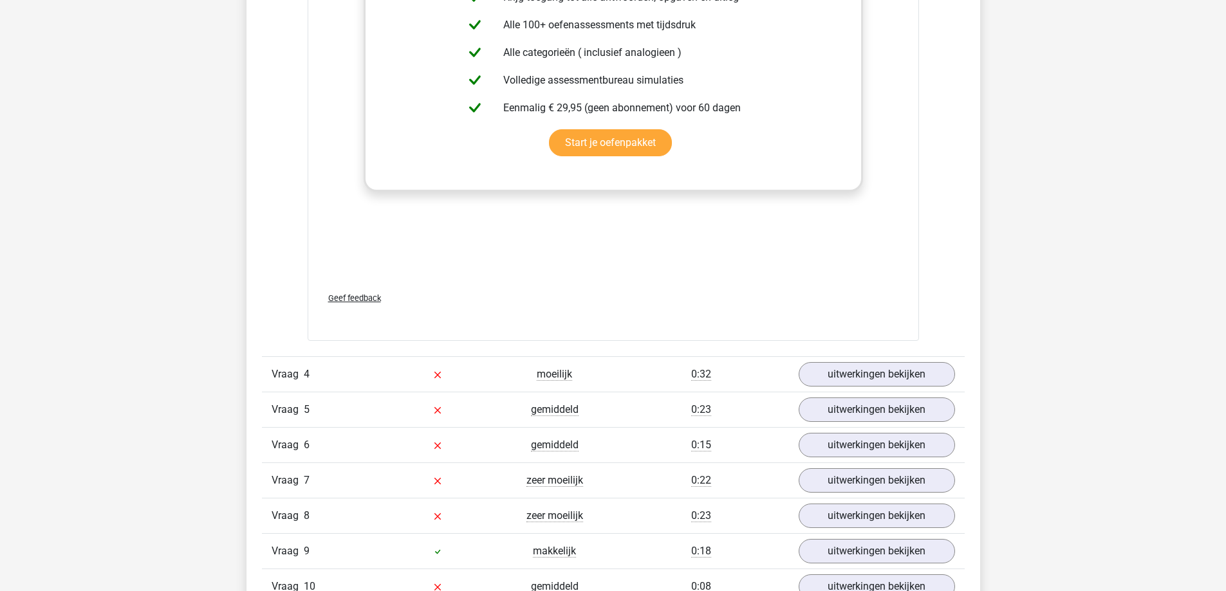
scroll to position [1930, 0]
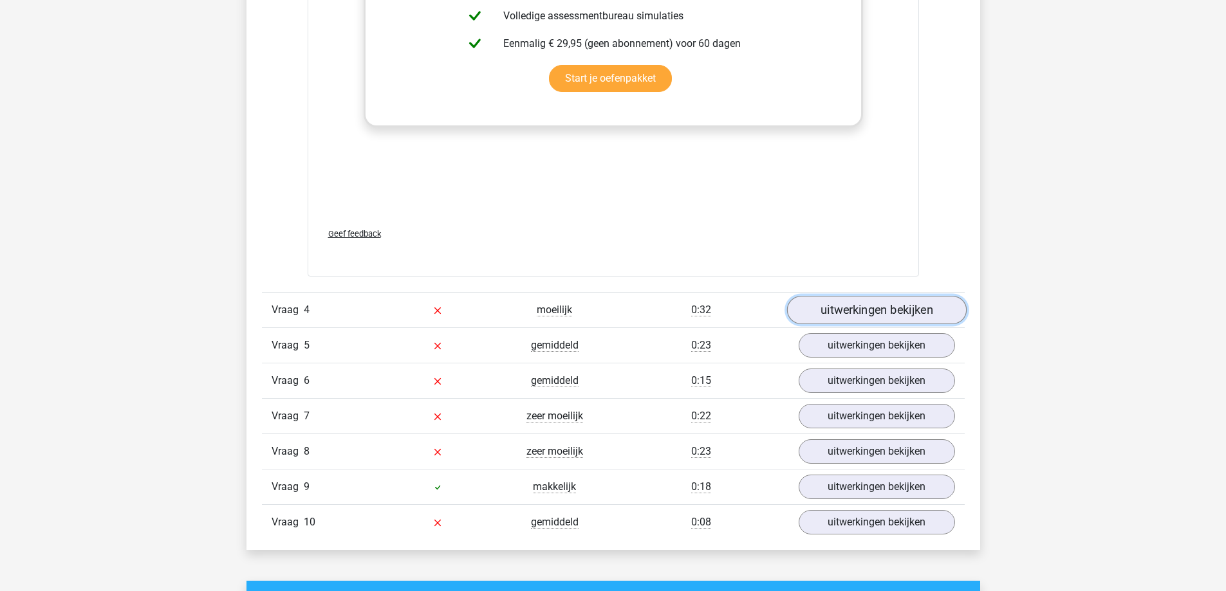
click at [849, 318] on link "uitwerkingen bekijken" at bounding box center [875, 310] width 179 height 28
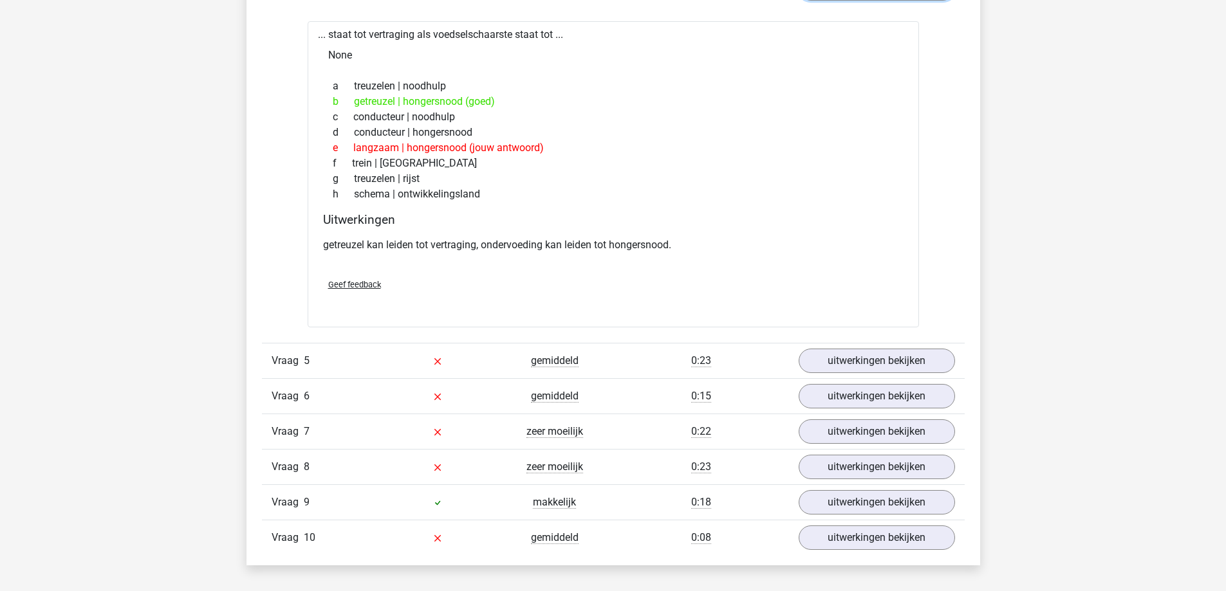
scroll to position [2445, 0]
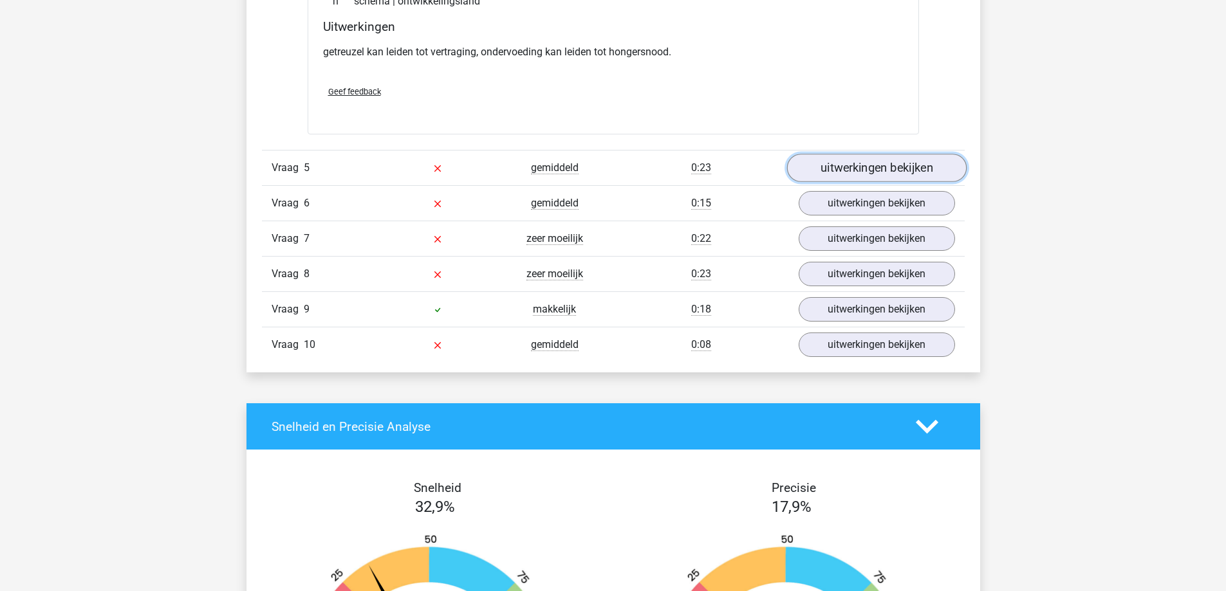
click at [876, 172] on link "uitwerkingen bekijken" at bounding box center [875, 168] width 179 height 28
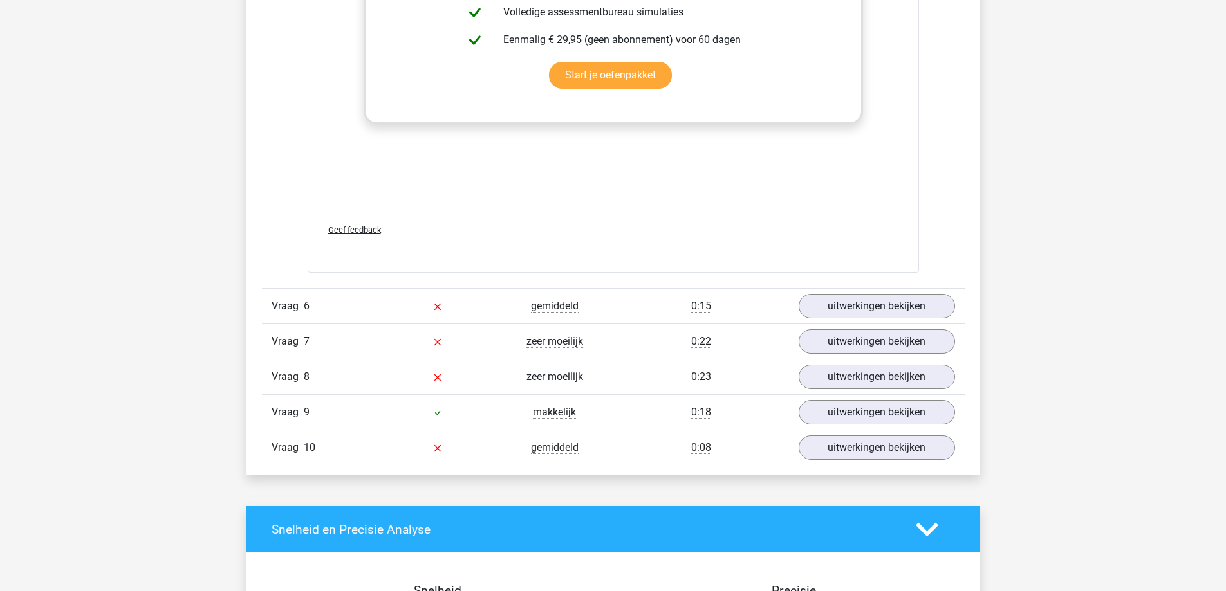
scroll to position [3088, 0]
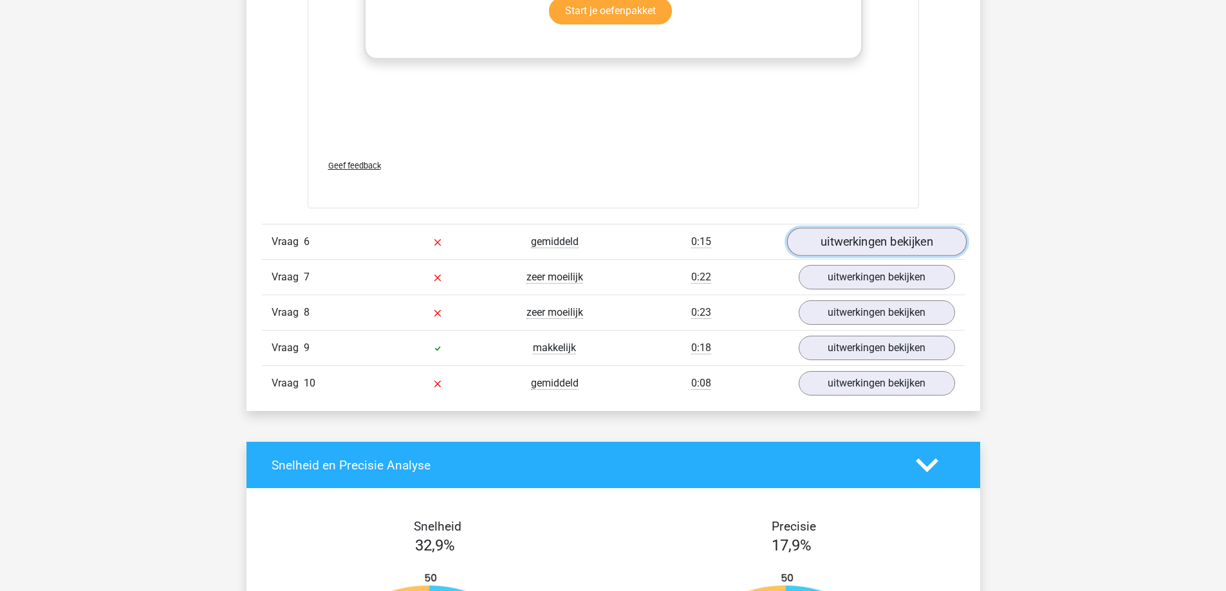
click at [868, 252] on link "uitwerkingen bekijken" at bounding box center [875, 242] width 179 height 28
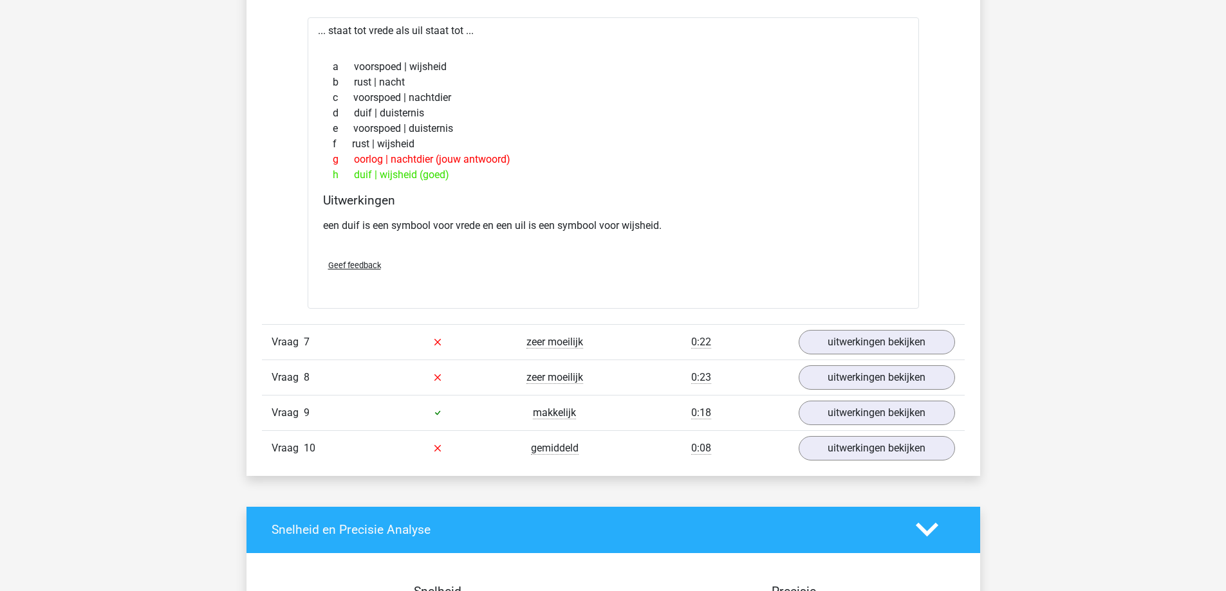
scroll to position [3474, 0]
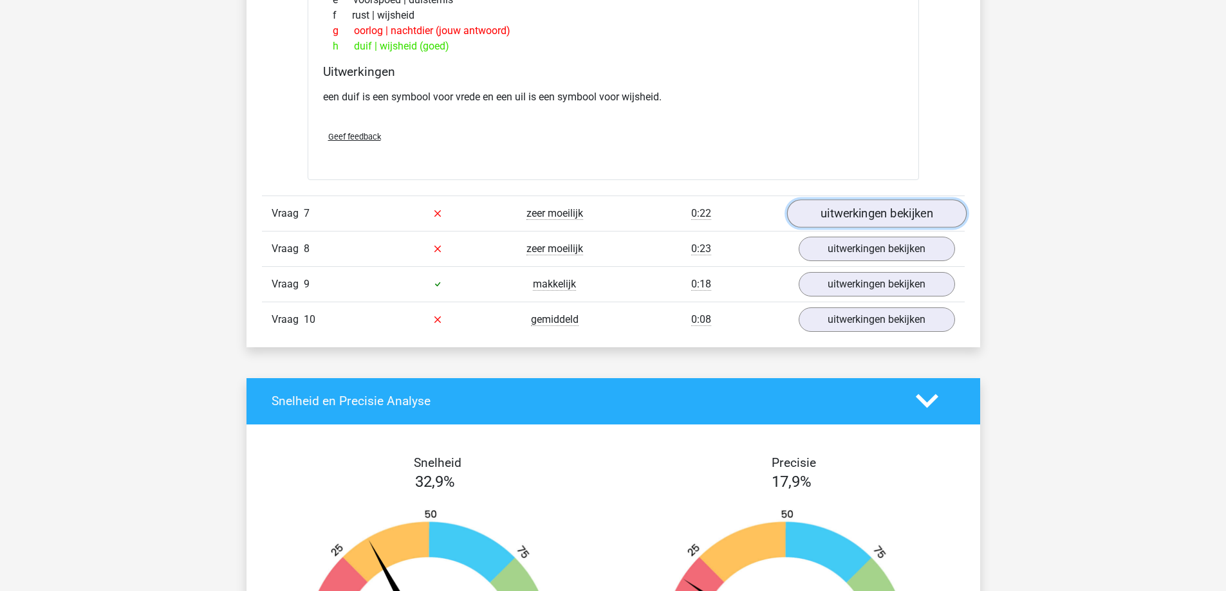
click at [842, 214] on link "uitwerkingen bekijken" at bounding box center [875, 213] width 179 height 28
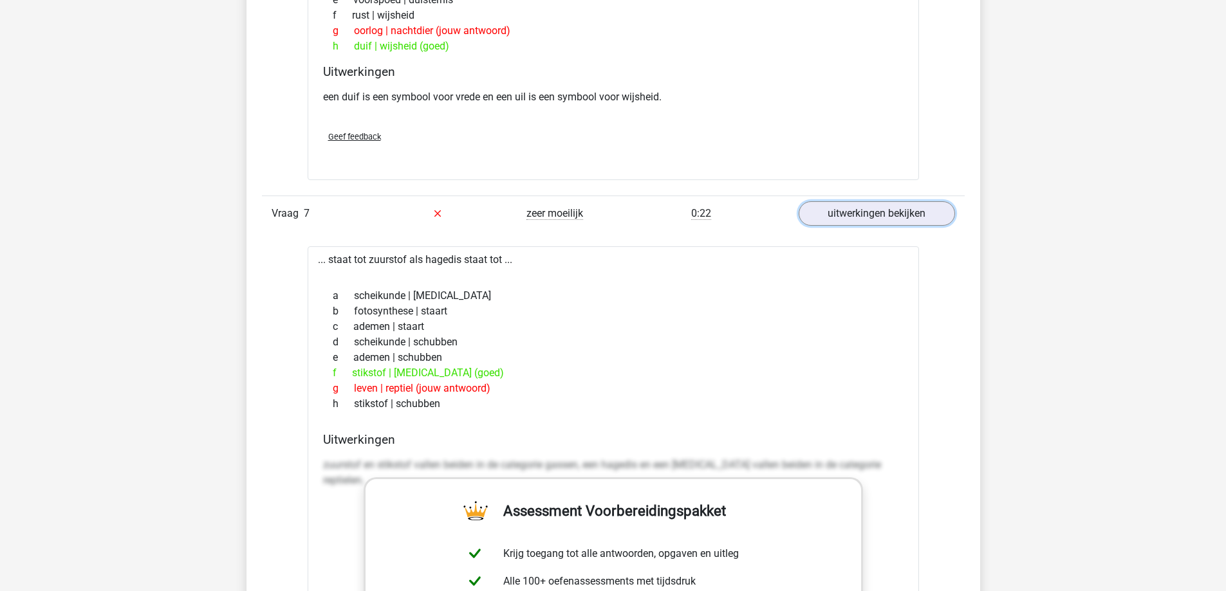
scroll to position [3667, 0]
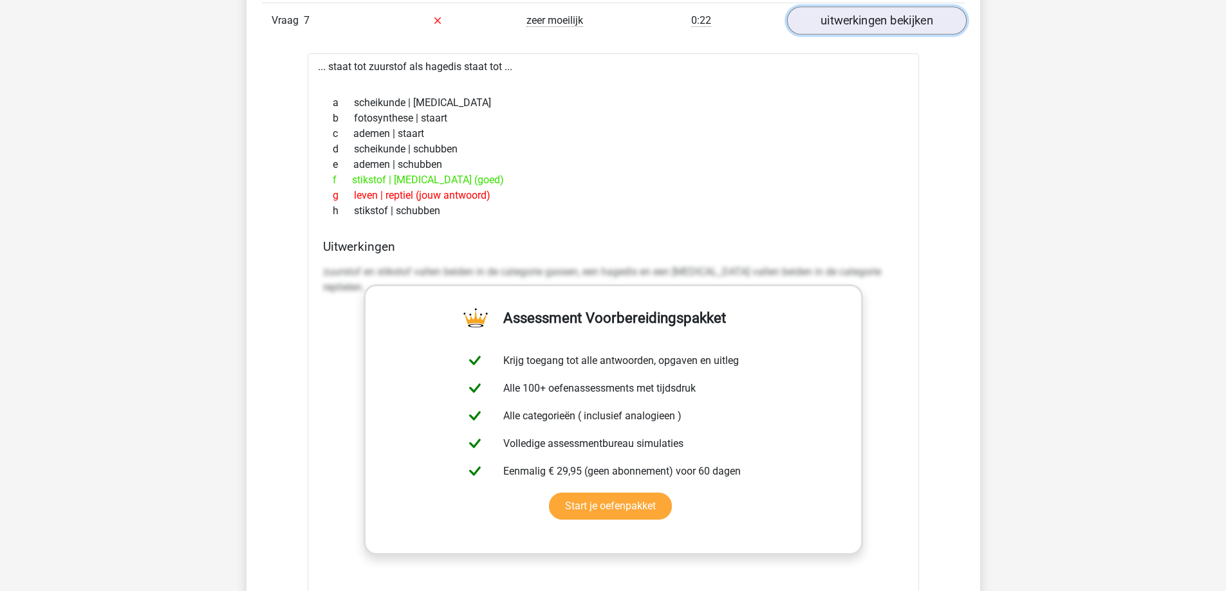
click at [861, 26] on link "uitwerkingen bekijken" at bounding box center [875, 20] width 179 height 28
